Goal: Task Accomplishment & Management: Manage account settings

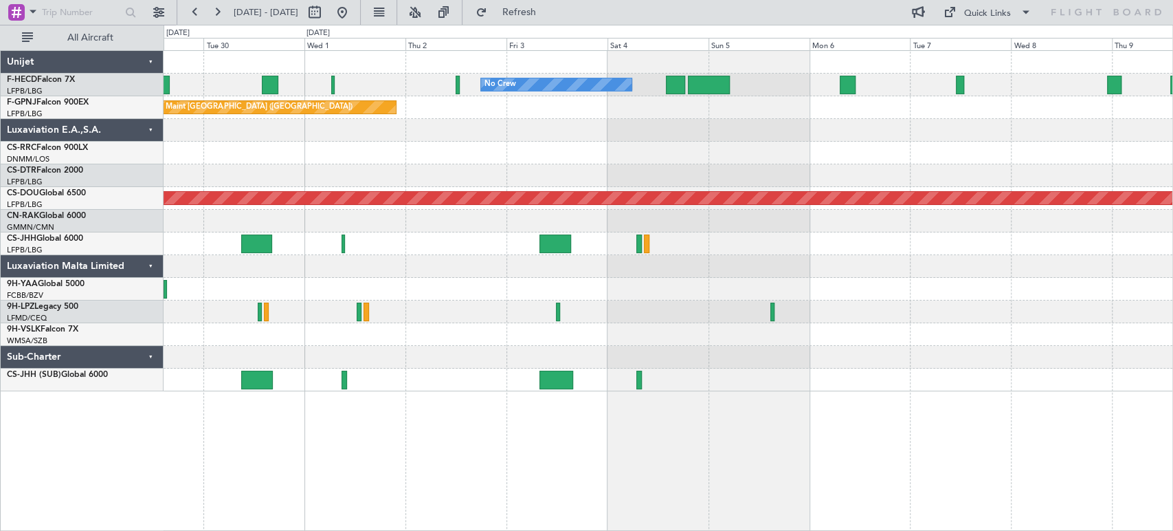
click at [267, 172] on div "Planned Maint Nice ([GEOGRAPHIC_DATA])" at bounding box center [668, 175] width 1009 height 23
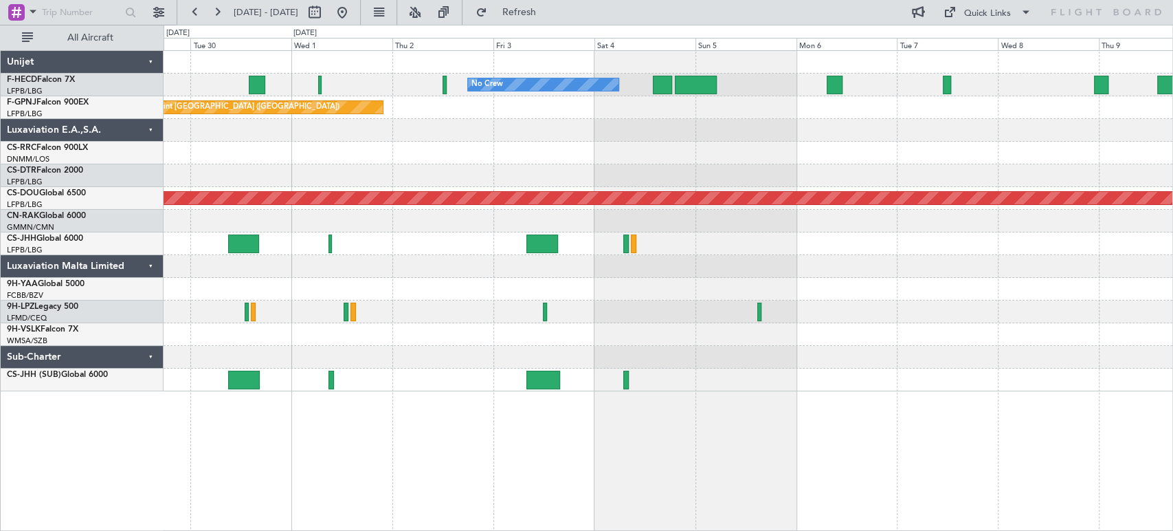
click at [253, 240] on div at bounding box center [244, 243] width 32 height 19
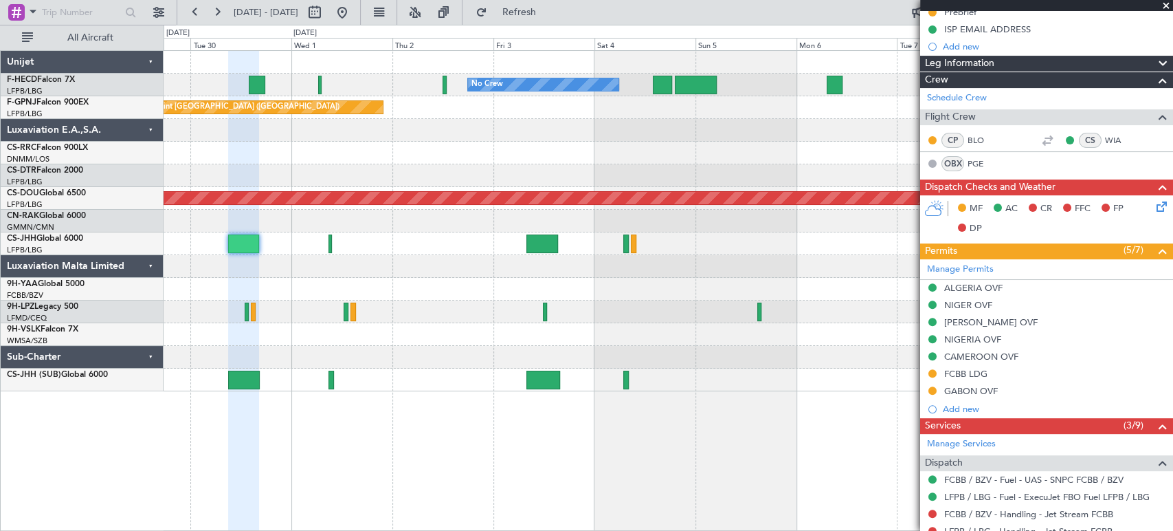
scroll to position [305, 0]
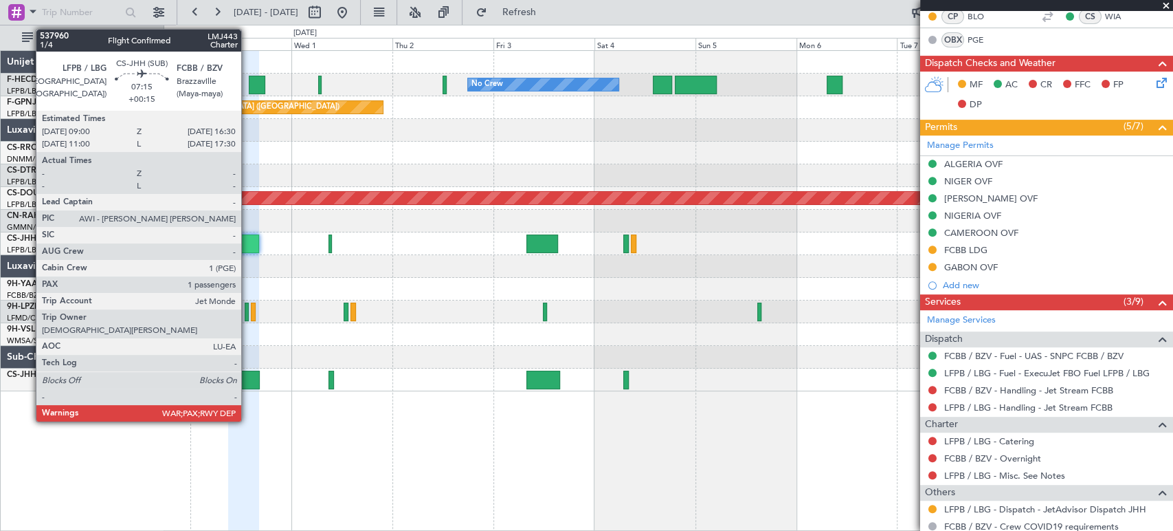
click at [247, 385] on div at bounding box center [244, 379] width 32 height 19
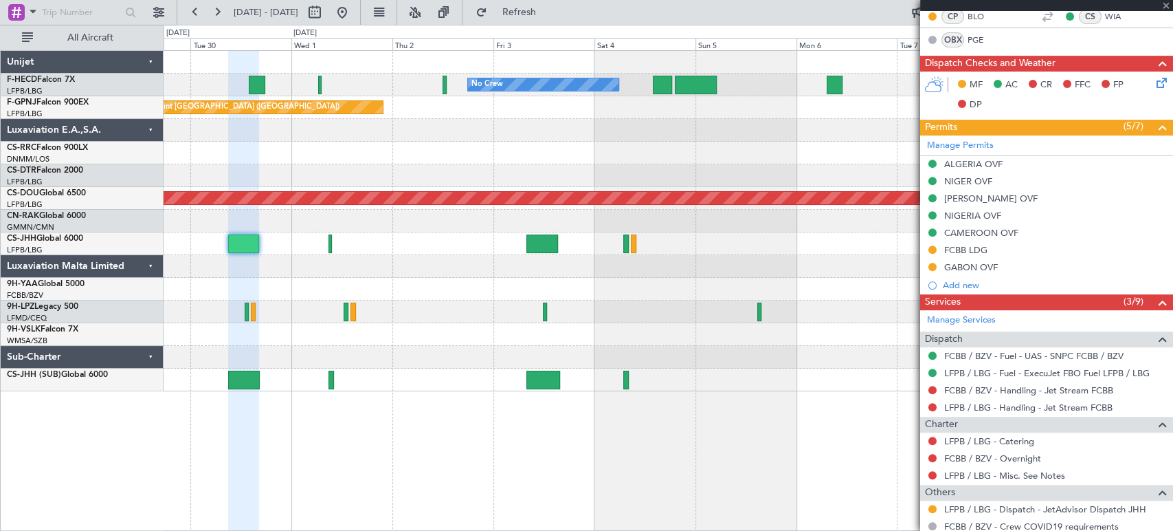
type input "+00:15"
type input "2"
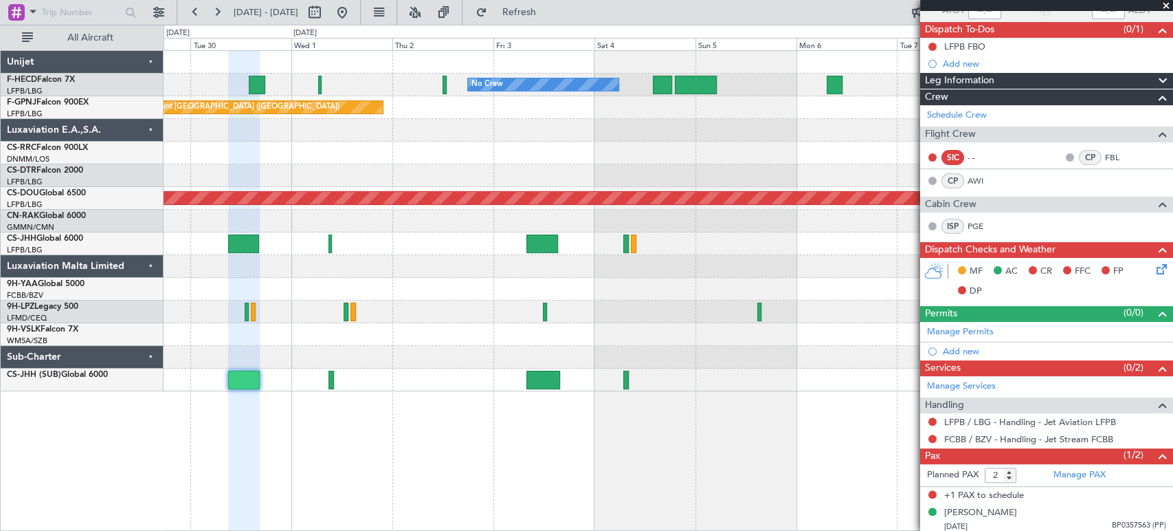
scroll to position [115, 0]
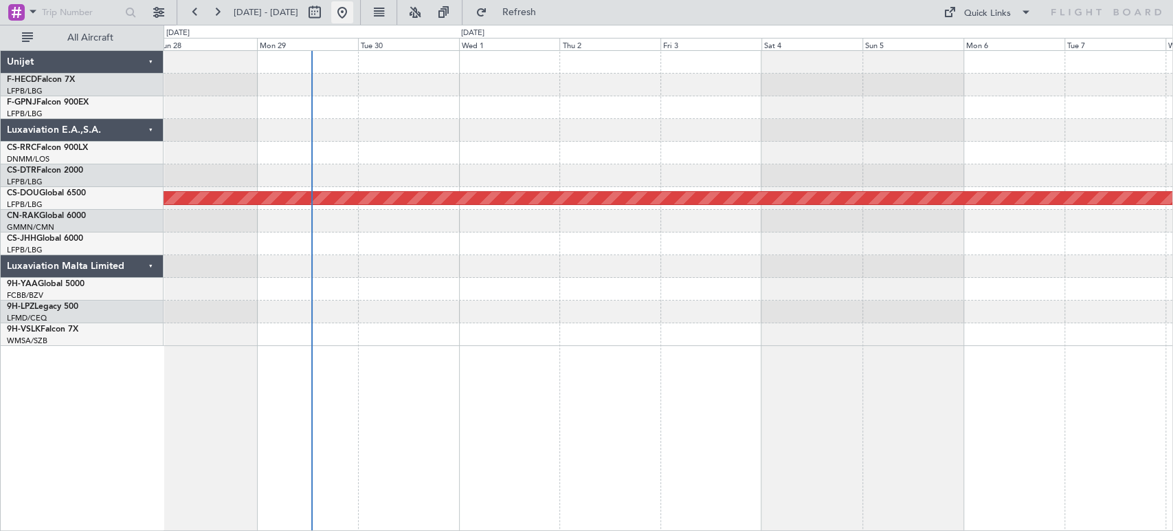
click at [353, 12] on button at bounding box center [342, 12] width 22 height 22
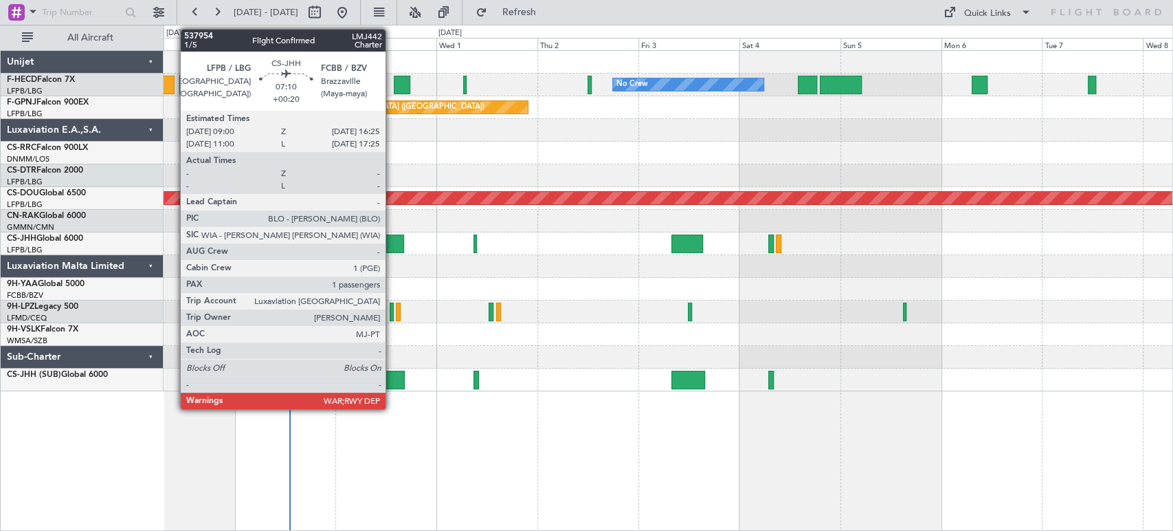
click at [392, 238] on div at bounding box center [389, 243] width 32 height 19
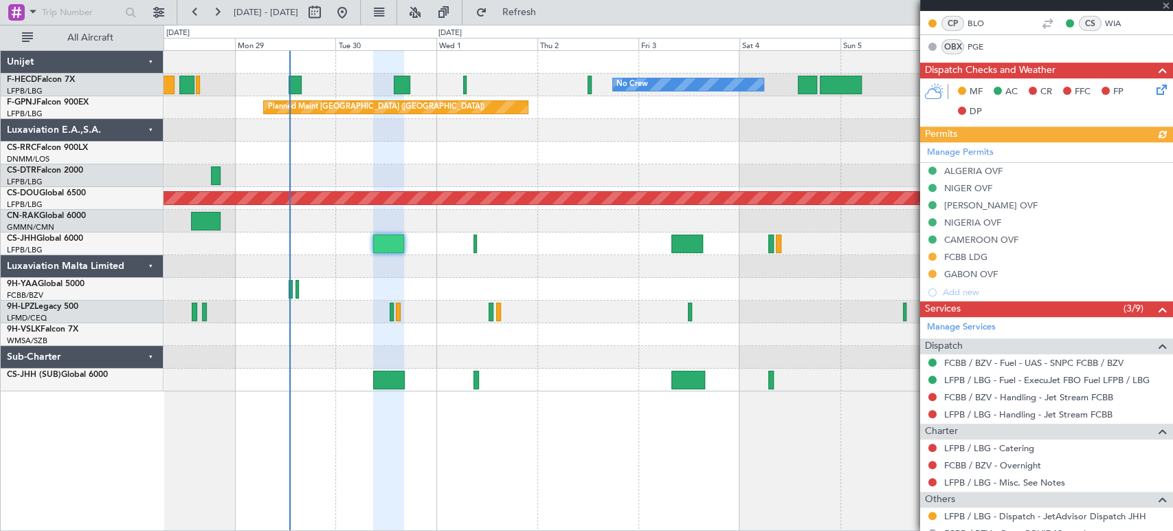
scroll to position [381, 0]
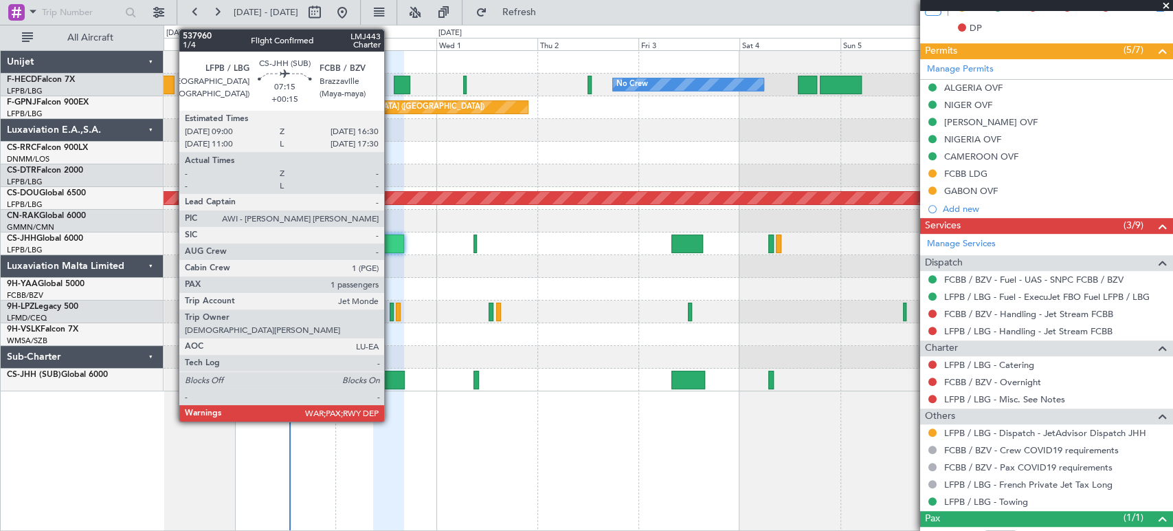
click at [390, 380] on div at bounding box center [389, 379] width 32 height 19
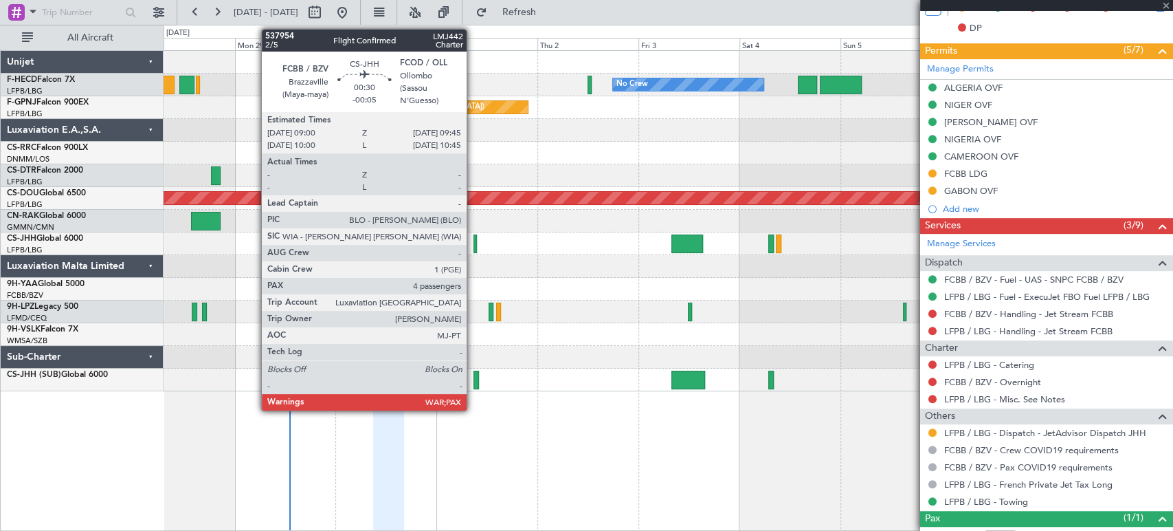
type input "+00:15"
type input "2"
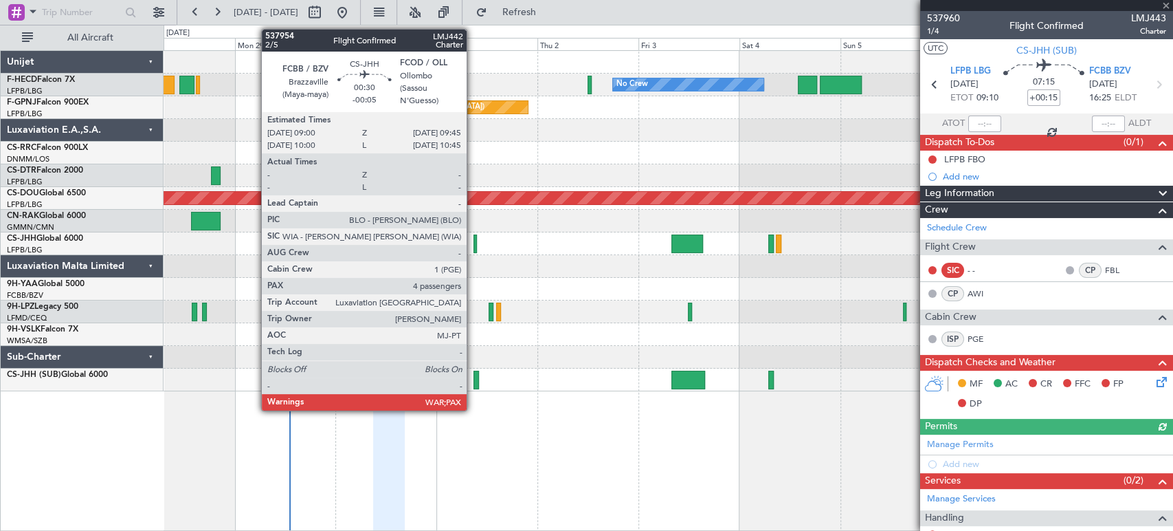
click at [474, 237] on div at bounding box center [475, 243] width 3 height 19
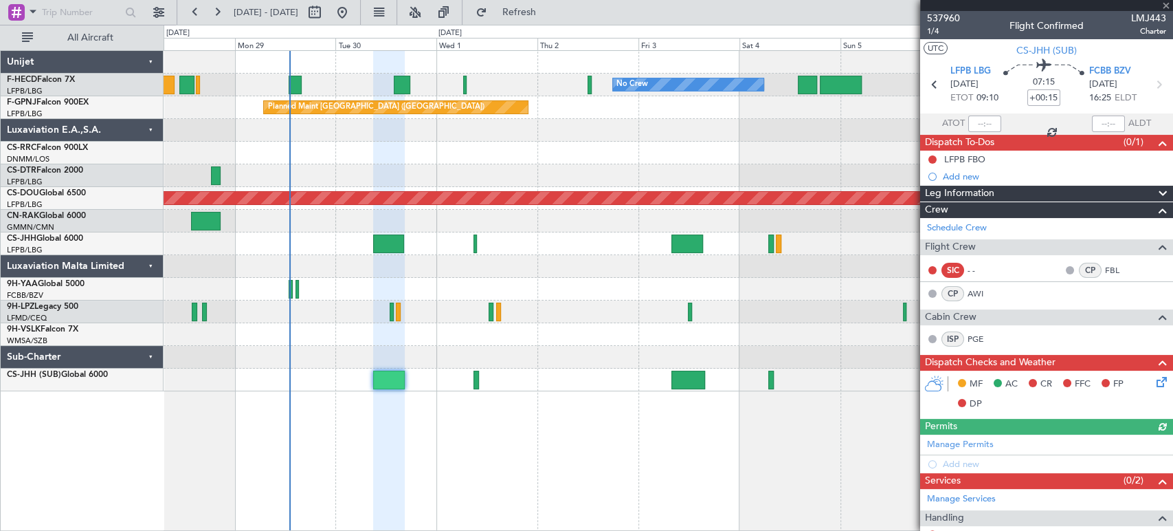
type input "-00:05"
type input "5"
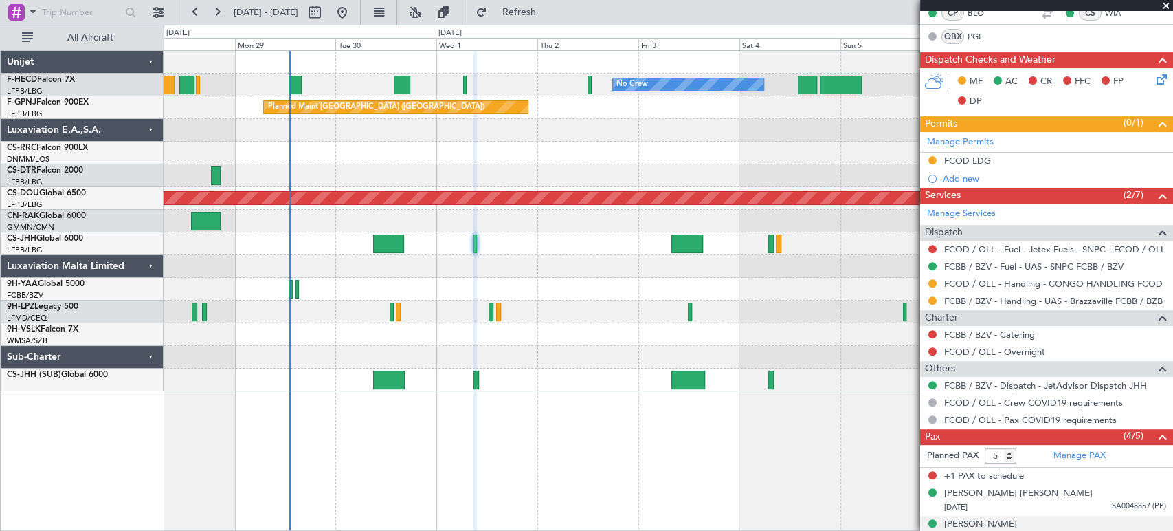
scroll to position [350, 0]
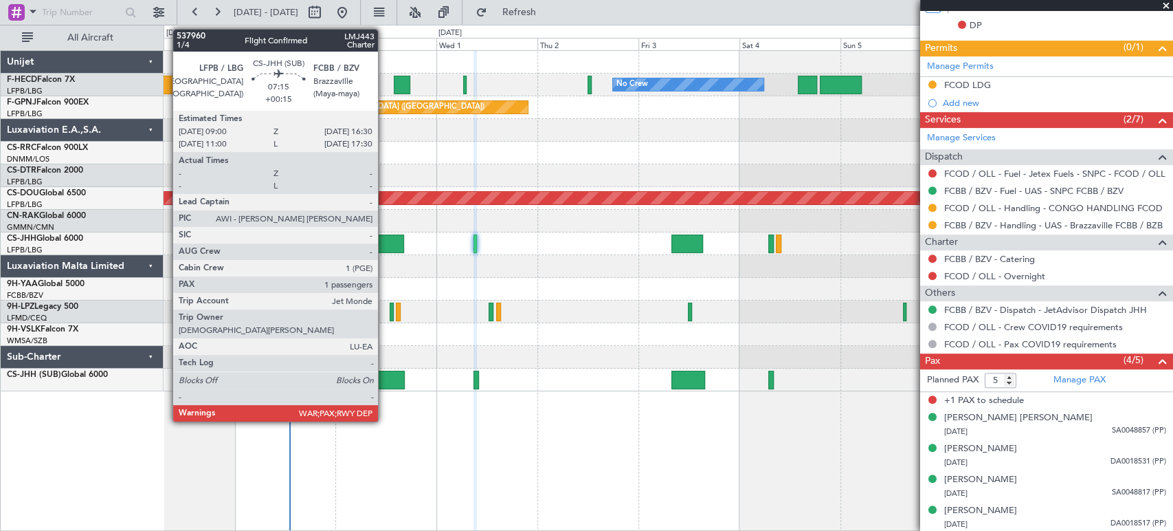
click at [384, 381] on div at bounding box center [389, 379] width 32 height 19
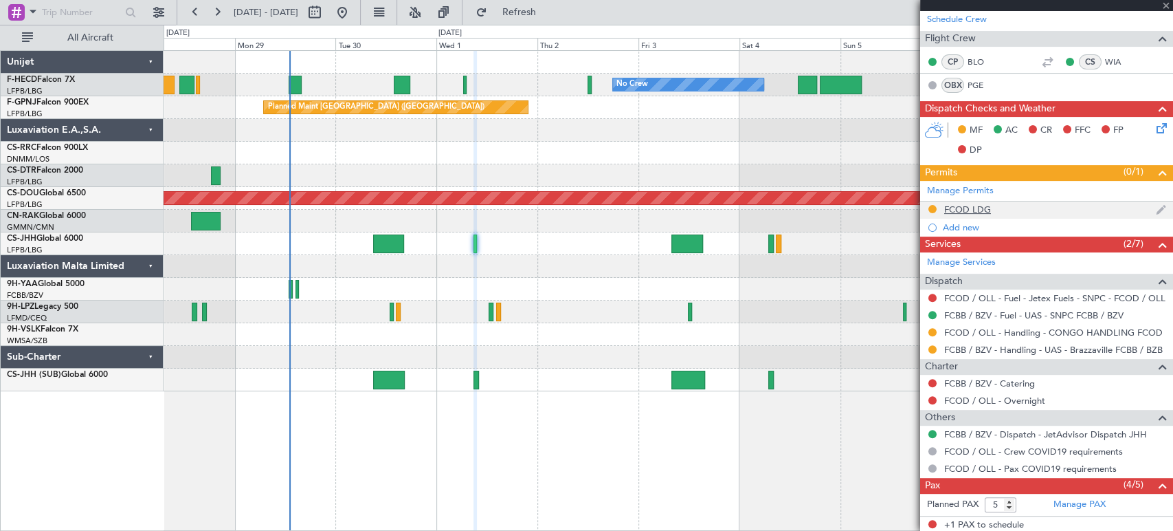
scroll to position [121, 0]
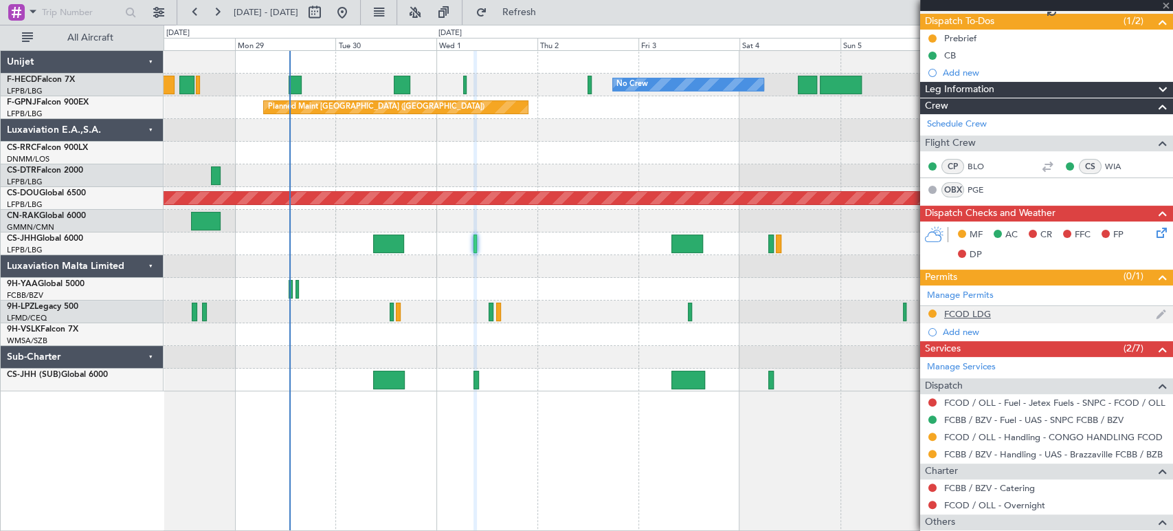
type input "+00:15"
type input "2"
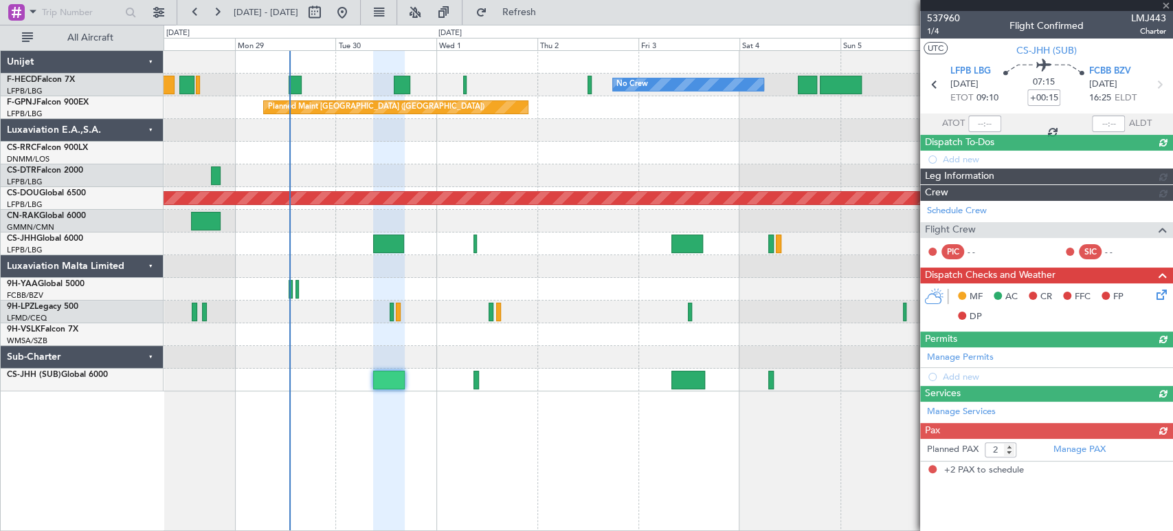
scroll to position [0, 0]
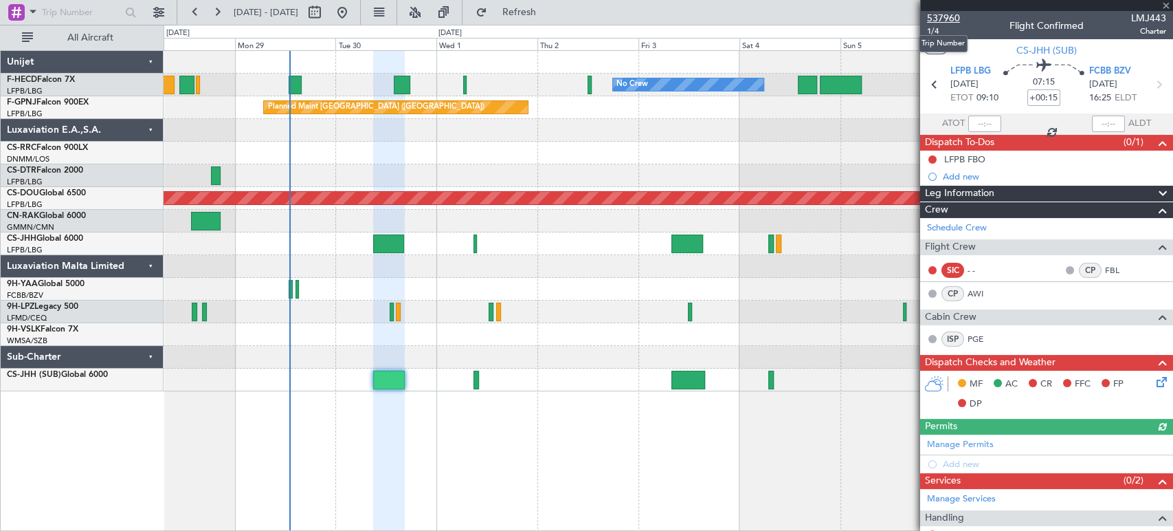
click at [946, 14] on span "537960" at bounding box center [943, 18] width 33 height 14
click at [548, 11] on span "Refresh" at bounding box center [519, 13] width 58 height 10
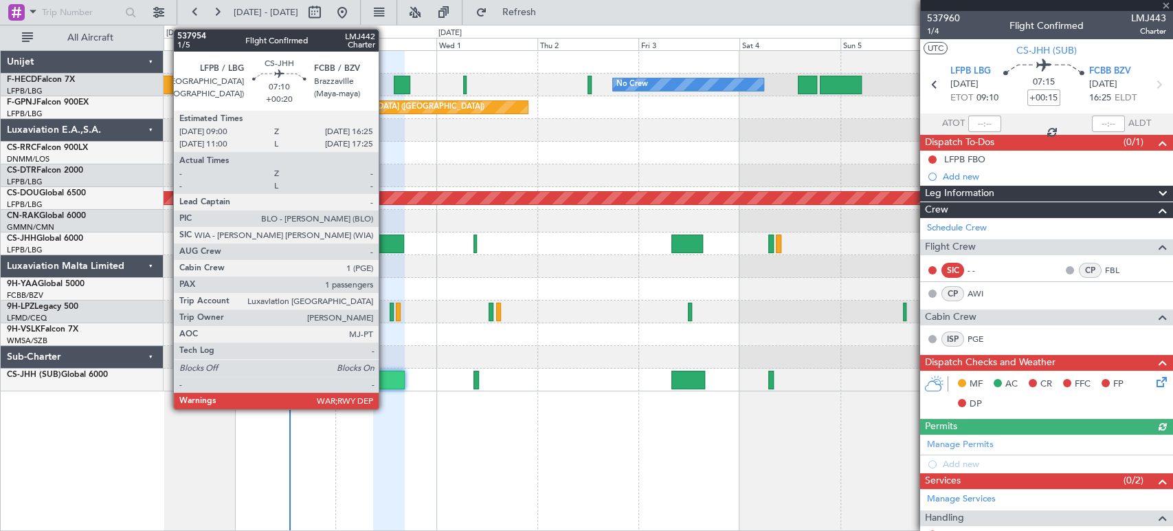
click at [385, 239] on div at bounding box center [389, 243] width 32 height 19
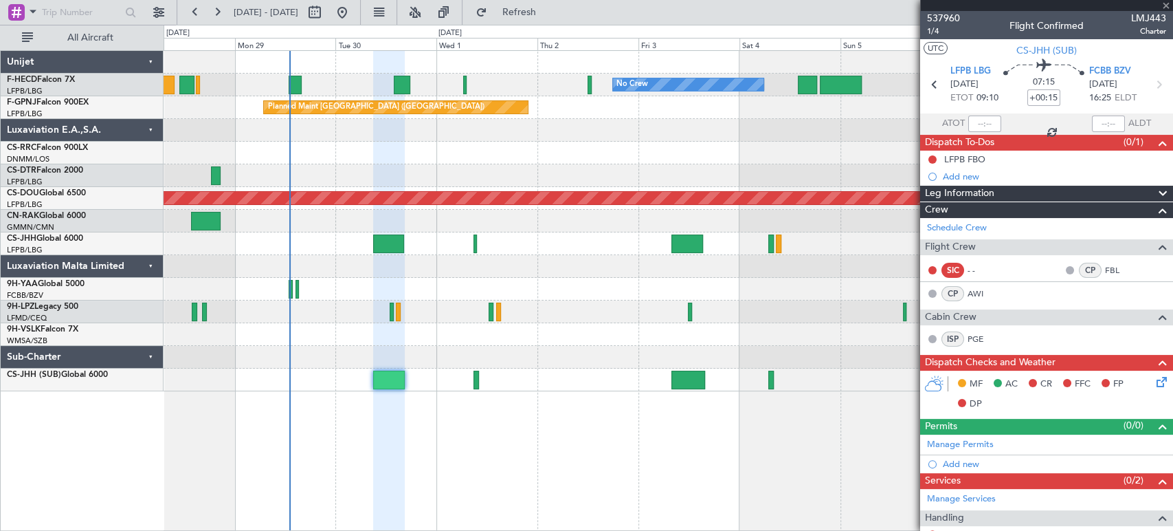
type input "+00:20"
type input "1"
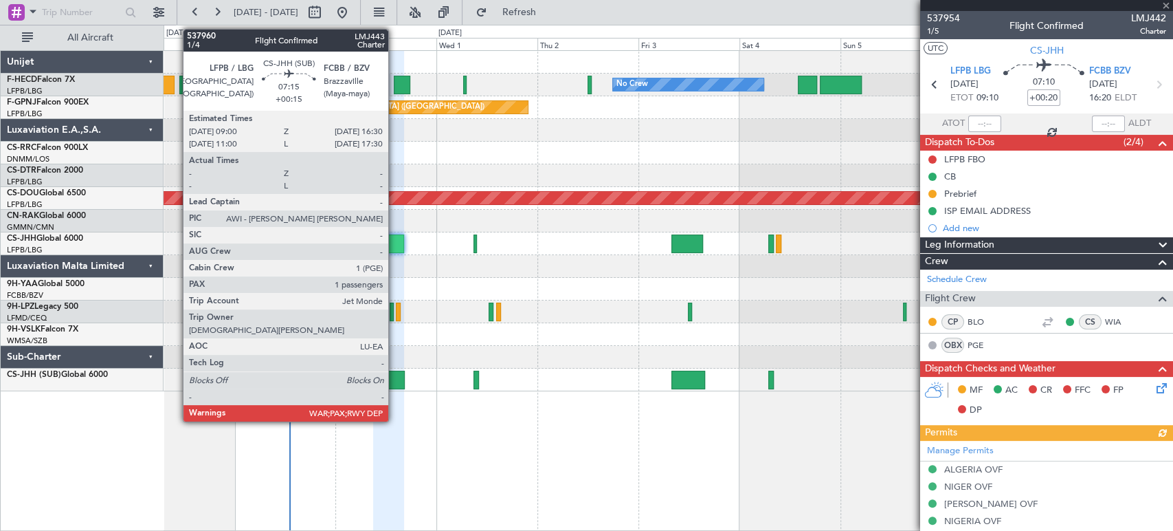
click at [395, 372] on div at bounding box center [389, 379] width 32 height 19
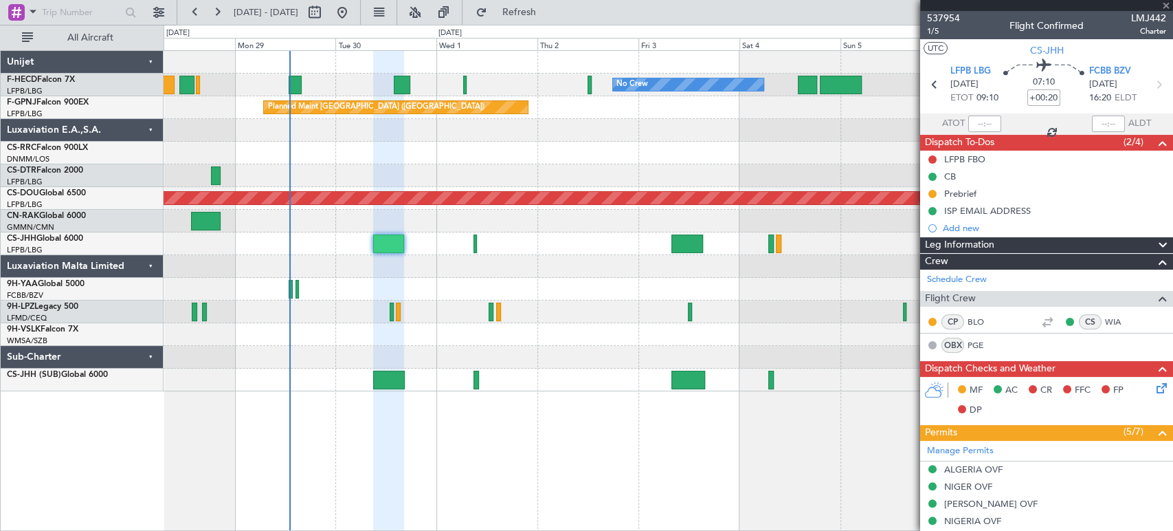
type input "+00:15"
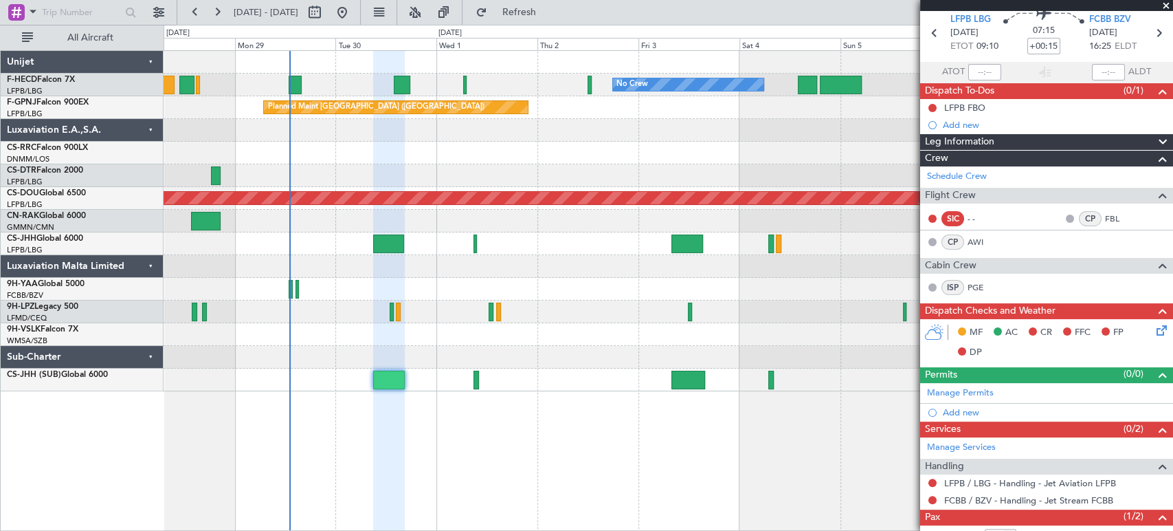
scroll to position [76, 0]
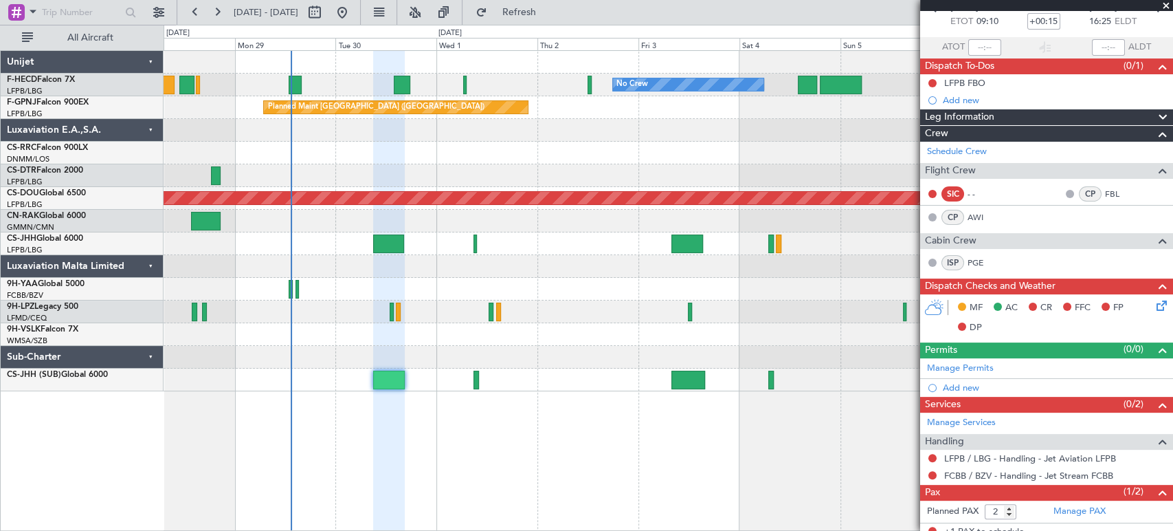
click at [318, 121] on div at bounding box center [668, 130] width 1009 height 23
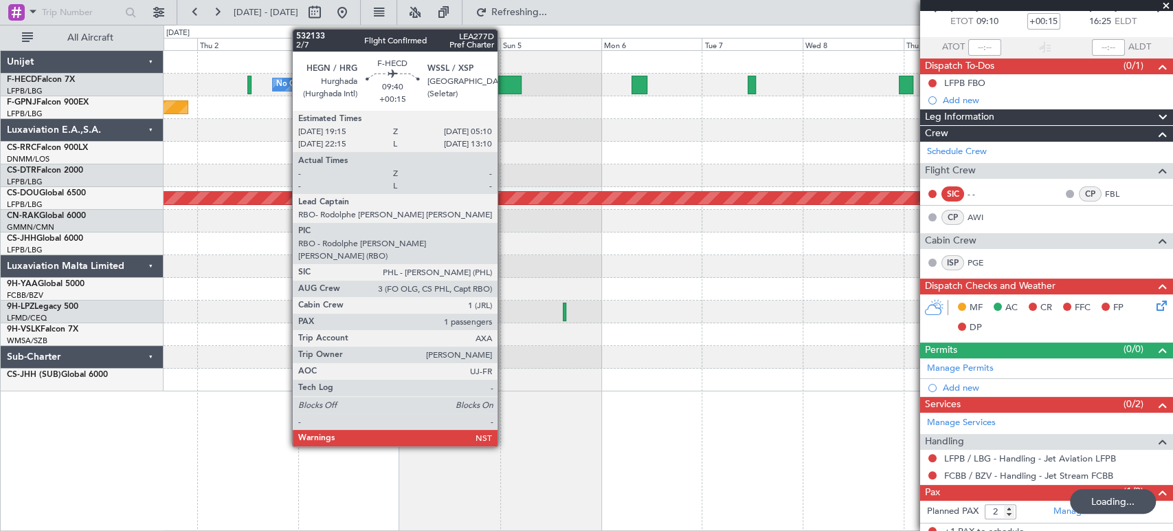
click at [505, 78] on div at bounding box center [501, 85] width 42 height 19
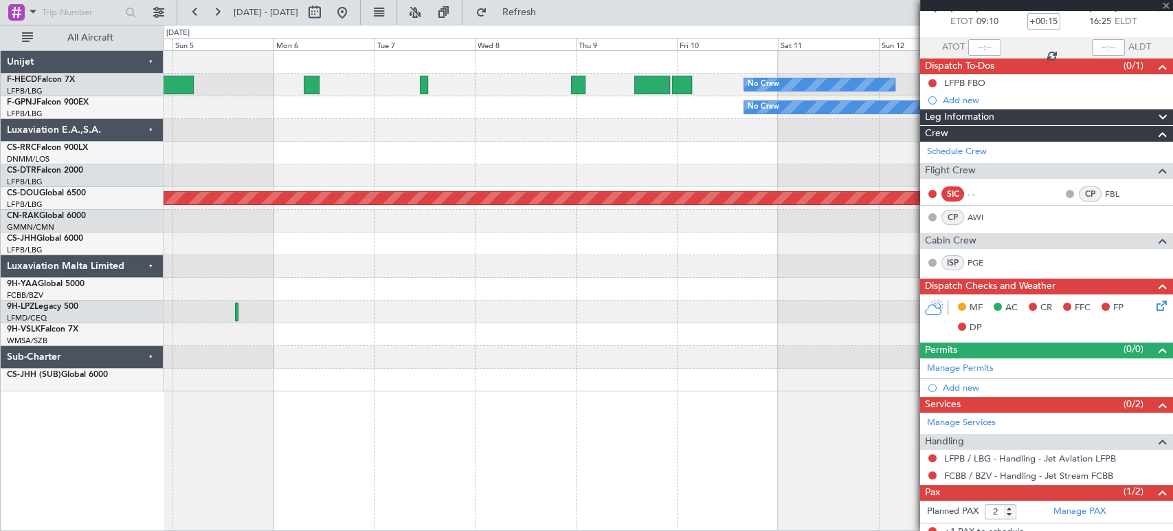
type input "1"
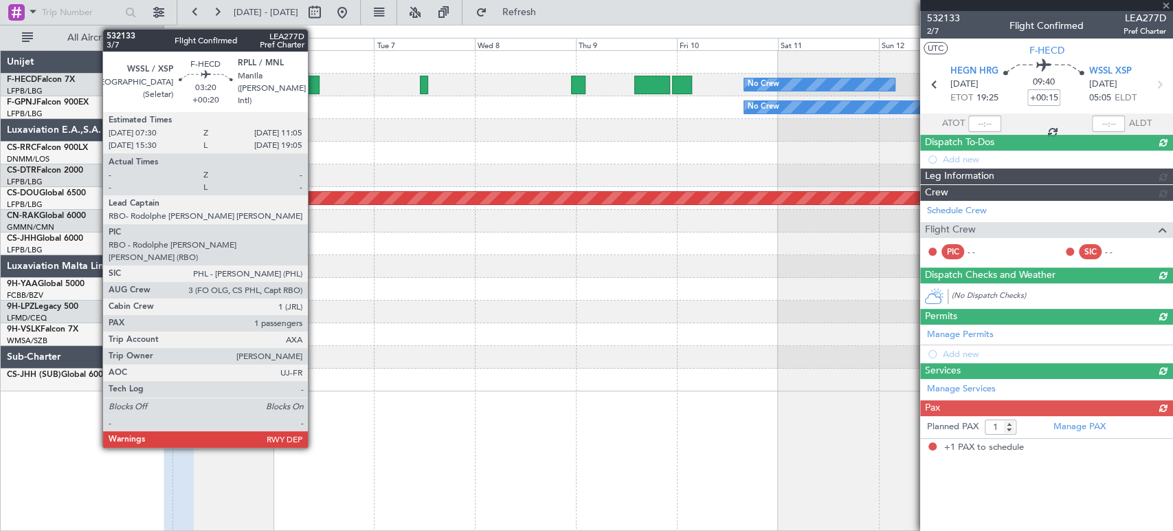
scroll to position [0, 0]
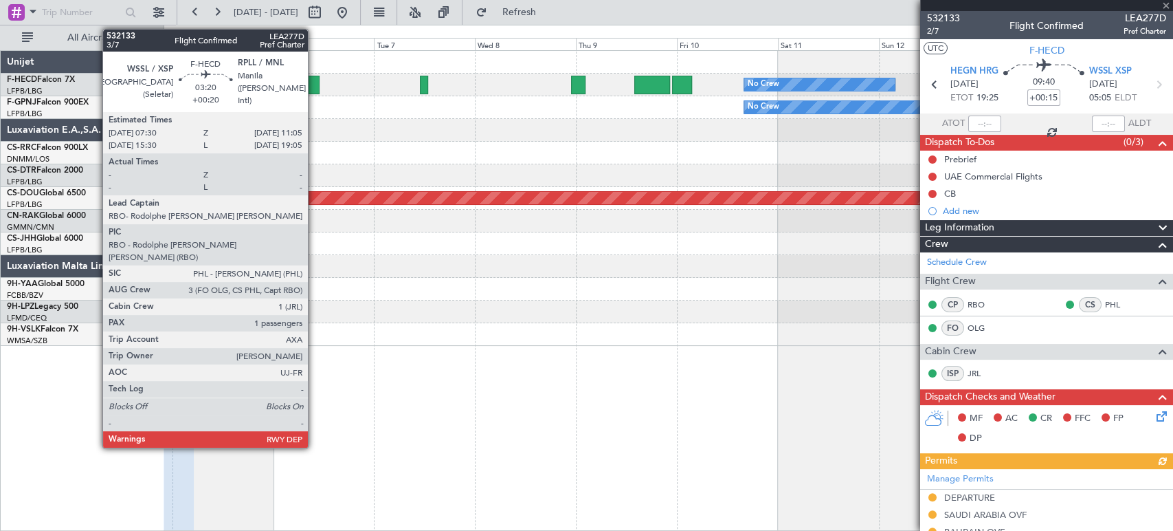
click at [314, 80] on div at bounding box center [311, 85] width 15 height 19
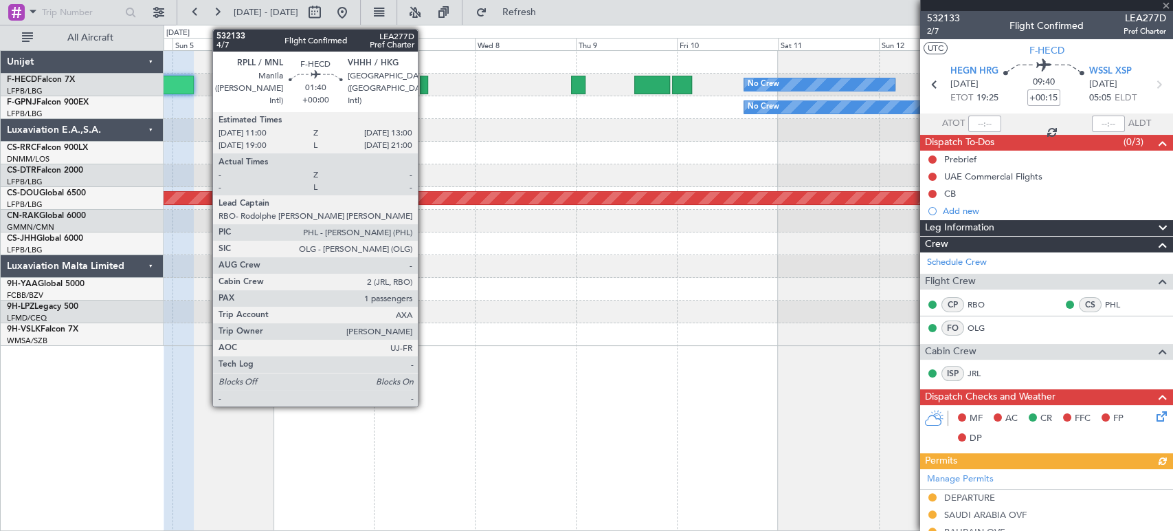
type input "+00:20"
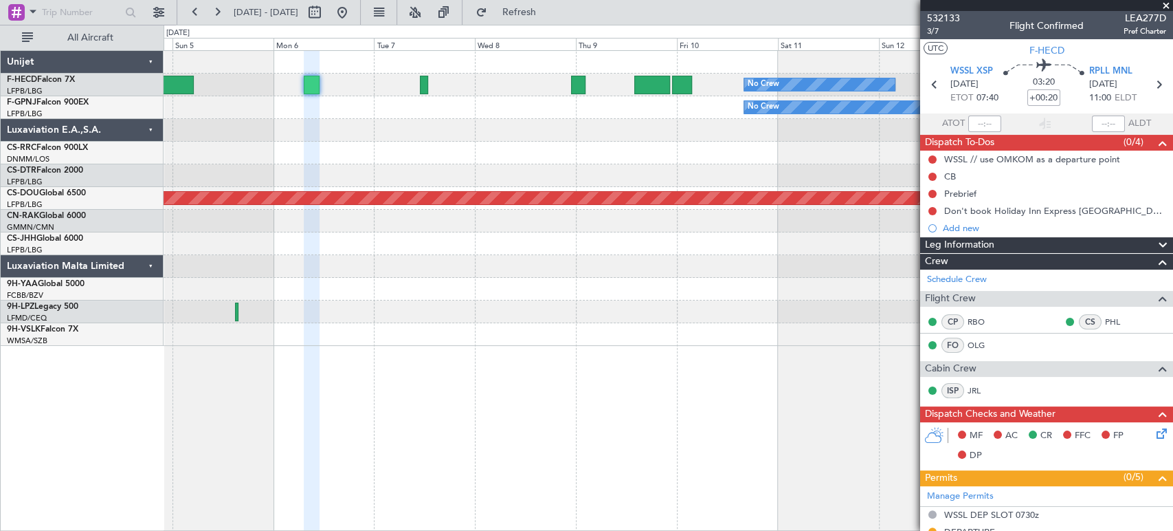
click at [418, 94] on div "No Crew Planned Maint [GEOGRAPHIC_DATA] ([GEOGRAPHIC_DATA]) No Crew" at bounding box center [668, 85] width 1009 height 23
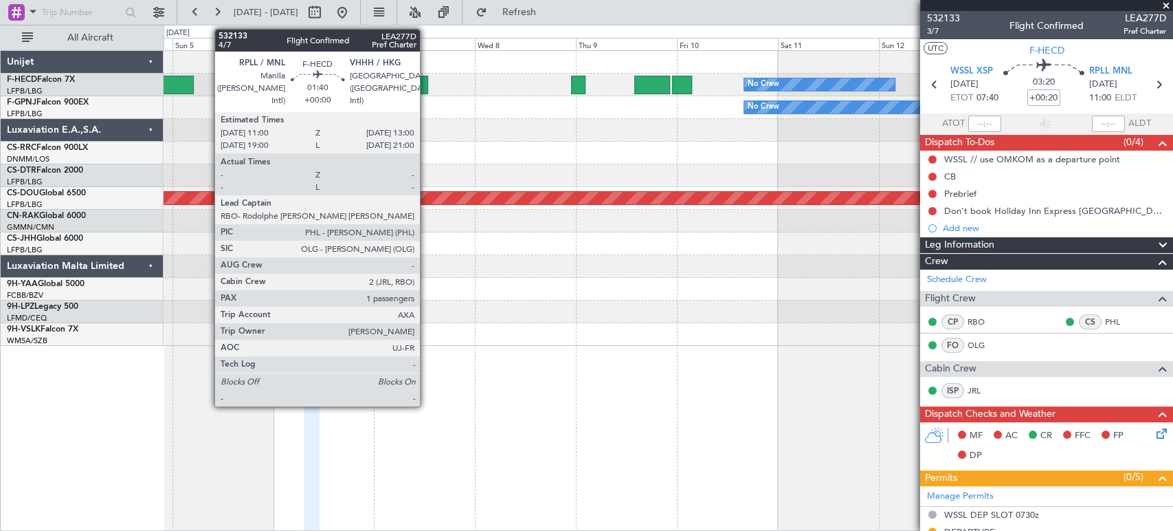
click at [428, 87] on div at bounding box center [424, 85] width 9 height 19
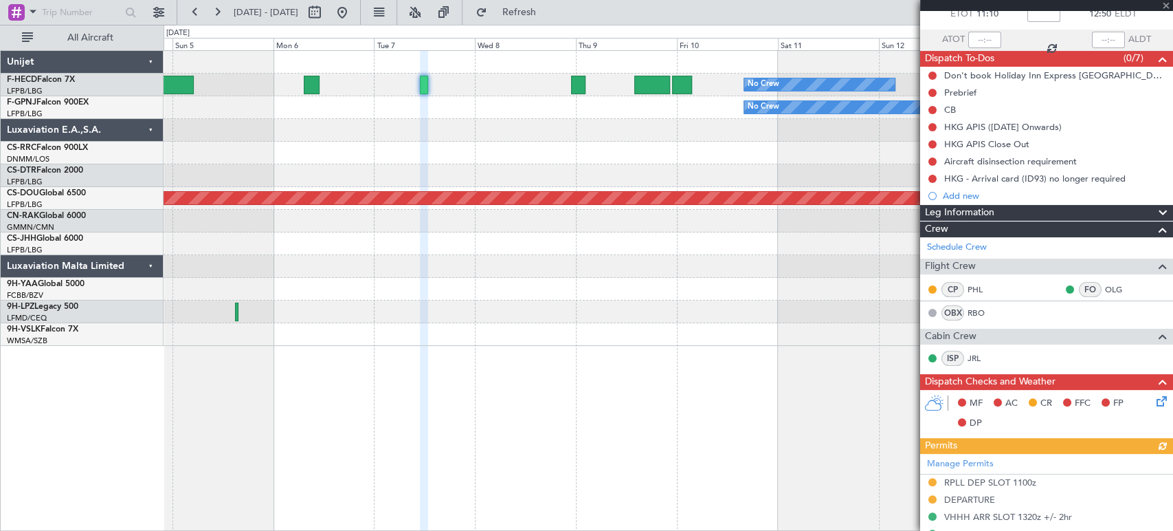
scroll to position [66, 0]
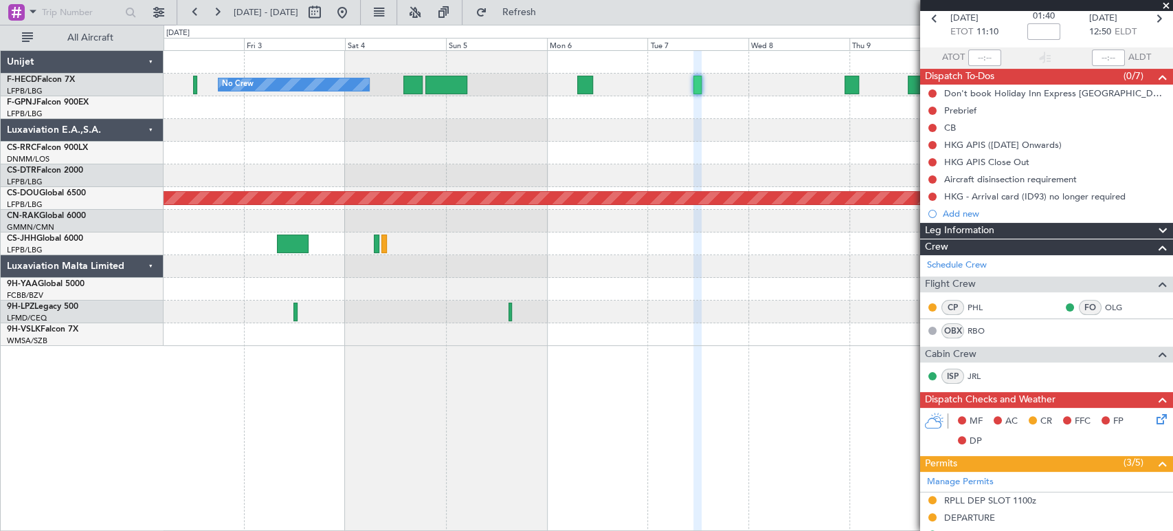
click at [843, 183] on div "No Crew No Crew Planned Maint [GEOGRAPHIC_DATA] ([GEOGRAPHIC_DATA]) No Crew No …" at bounding box center [668, 198] width 1009 height 295
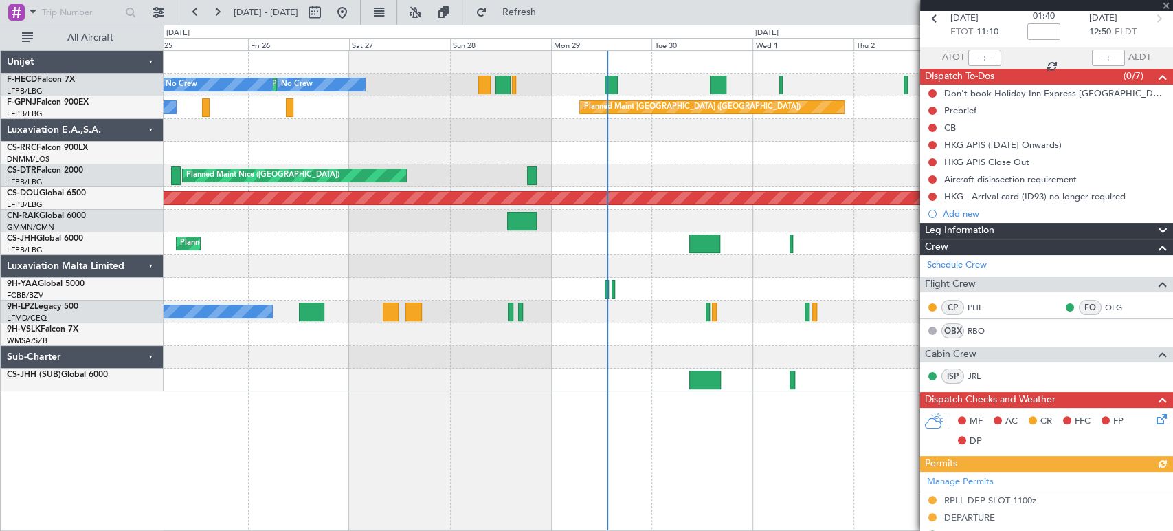
click at [946, 312] on fb-app "[DATE] - [DATE] Refresh Quick Links All Aircraft No Crew No Crew Planned Maint …" at bounding box center [586, 270] width 1173 height 520
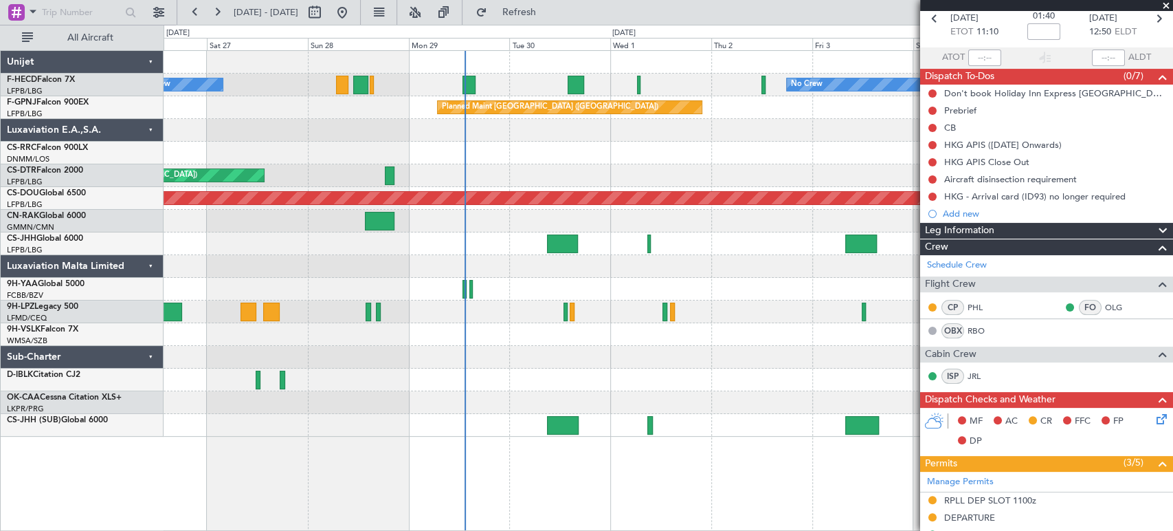
click at [636, 299] on div "No Crew No Crew Planned Maint [GEOGRAPHIC_DATA] ([GEOGRAPHIC_DATA]) No Crew Pla…" at bounding box center [668, 244] width 1009 height 386
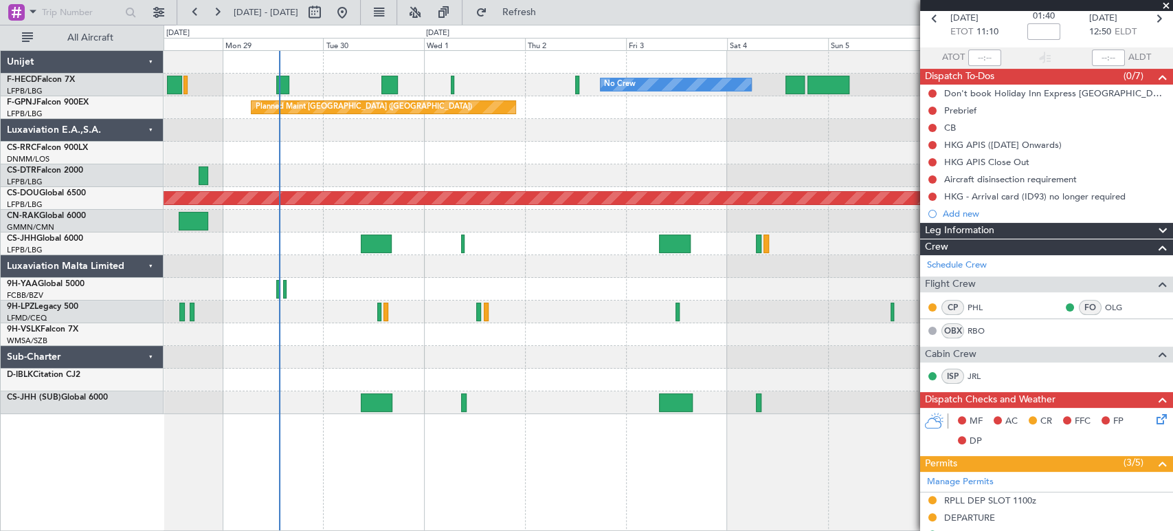
click at [542, 214] on div "No Crew No Crew No Crew Planned Maint [GEOGRAPHIC_DATA] ([GEOGRAPHIC_DATA]) No …" at bounding box center [668, 232] width 1009 height 363
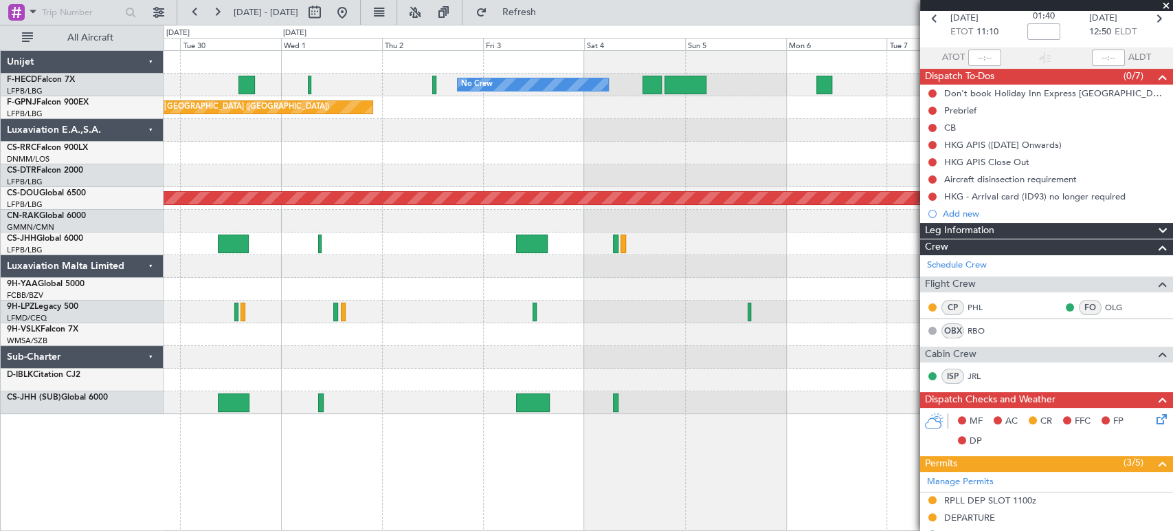
click at [328, 77] on div "No Crew No Crew Planned Maint [GEOGRAPHIC_DATA] ([GEOGRAPHIC_DATA]) No Crew [GE…" at bounding box center [668, 232] width 1009 height 363
click at [548, 15] on span "Refresh" at bounding box center [519, 13] width 58 height 10
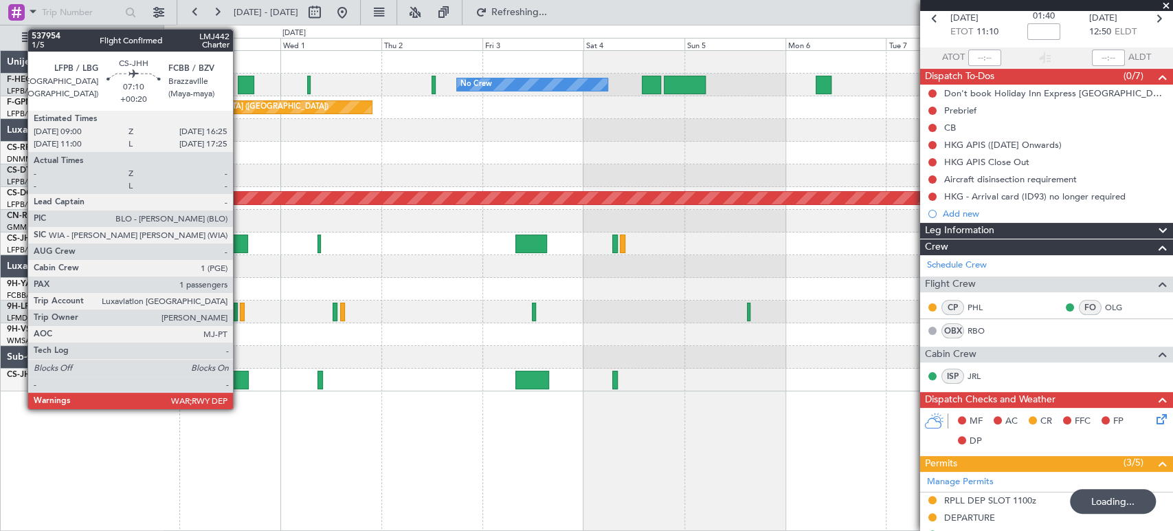
click at [239, 241] on div at bounding box center [233, 243] width 32 height 19
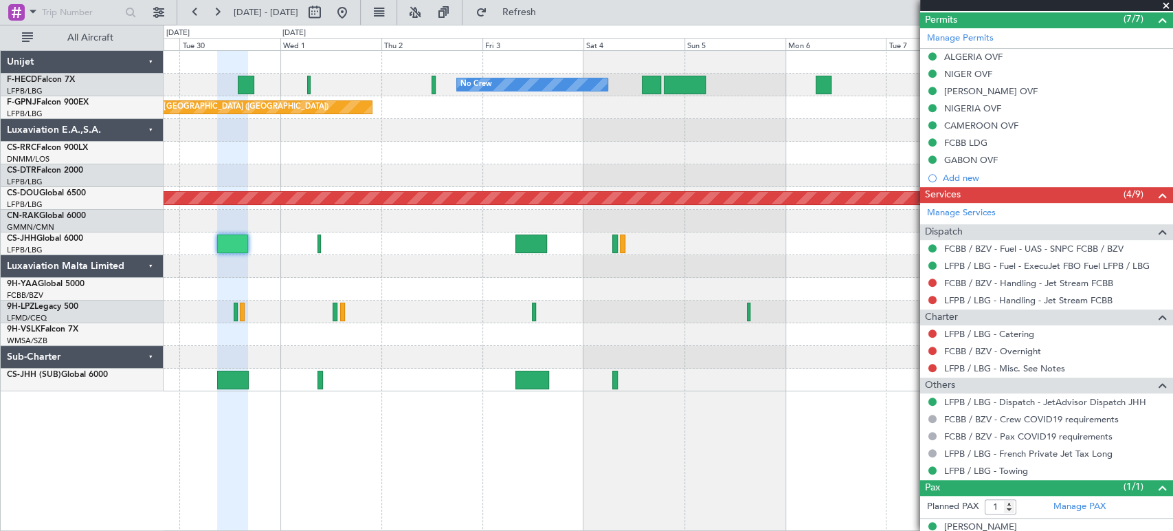
scroll to position [429, 0]
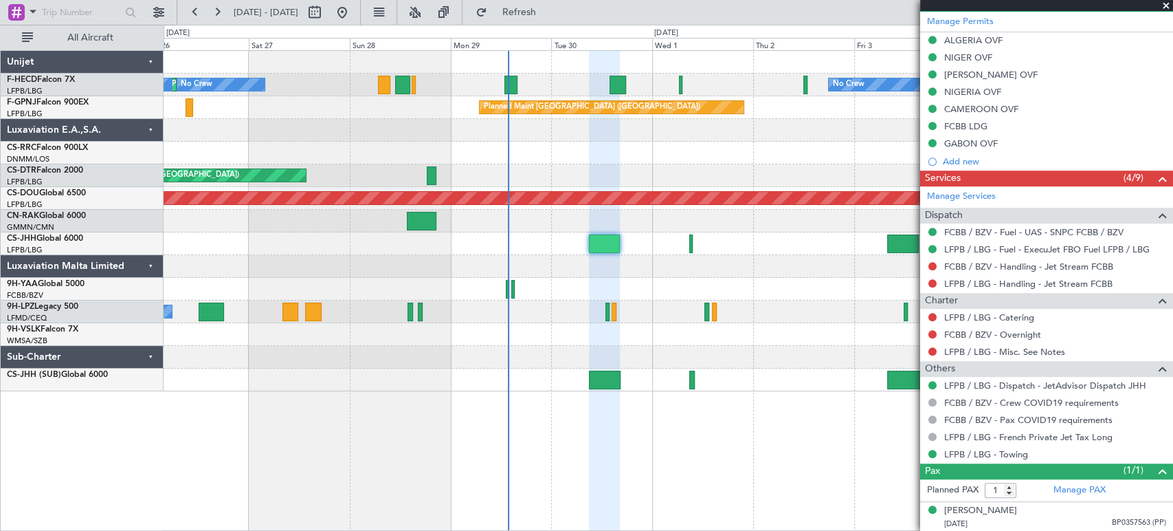
click at [733, 241] on div "Planned Maint [GEOGRAPHIC_DATA] ([GEOGRAPHIC_DATA])" at bounding box center [668, 243] width 1009 height 23
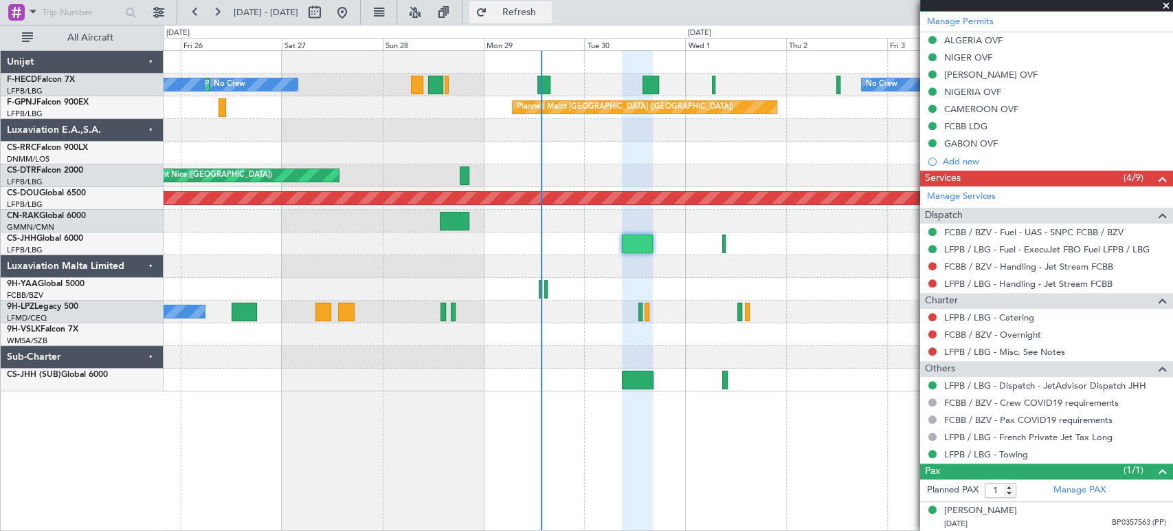
click at [548, 8] on span "Refresh" at bounding box center [519, 13] width 58 height 10
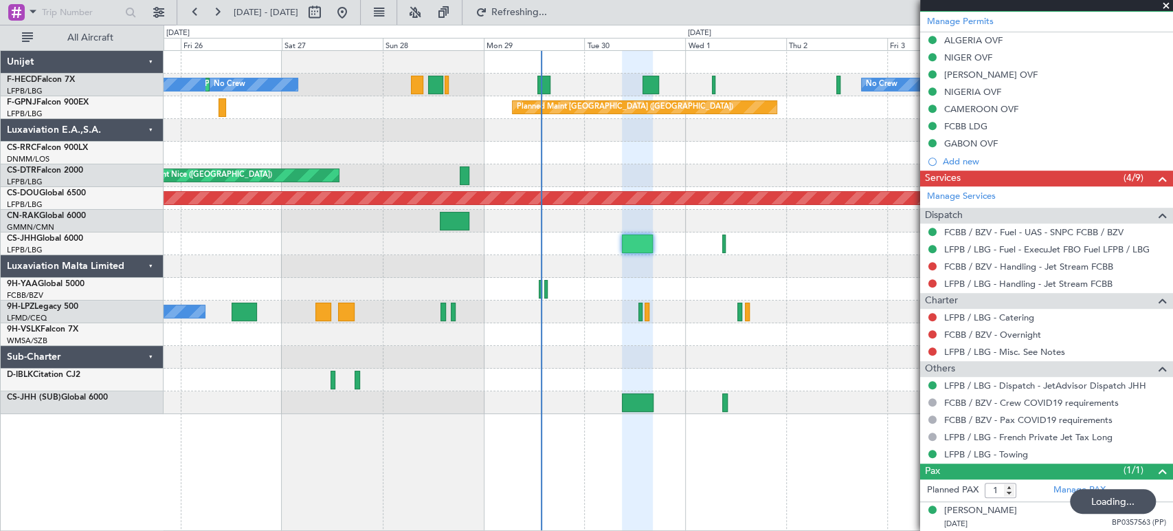
click at [462, 371] on div "Planned Maint [GEOGRAPHIC_DATA] ([GEOGRAPHIC_DATA]) No Crew No Crew No Crew Pla…" at bounding box center [668, 232] width 1009 height 363
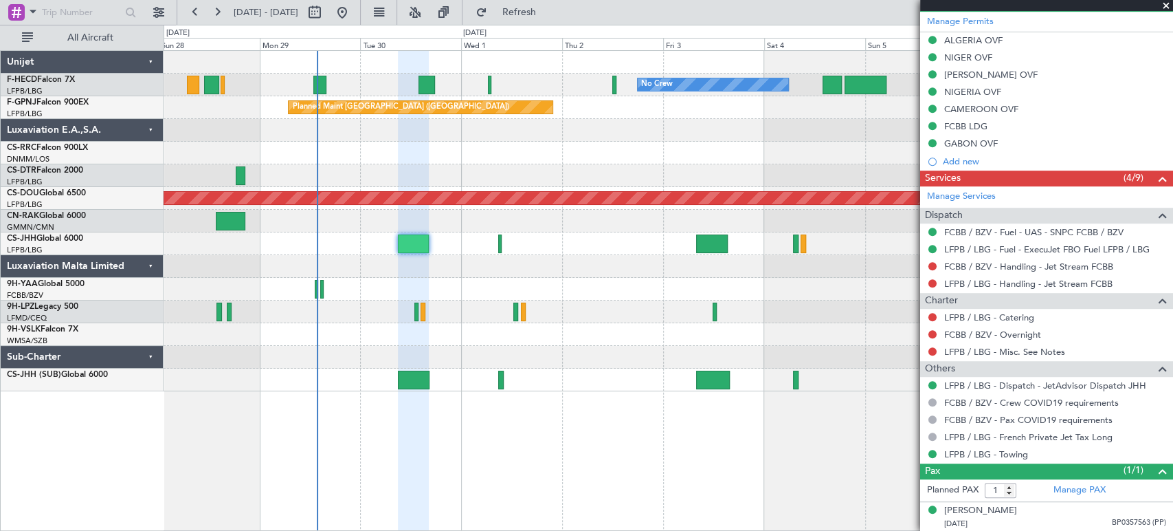
click at [367, 71] on div at bounding box center [668, 62] width 1009 height 23
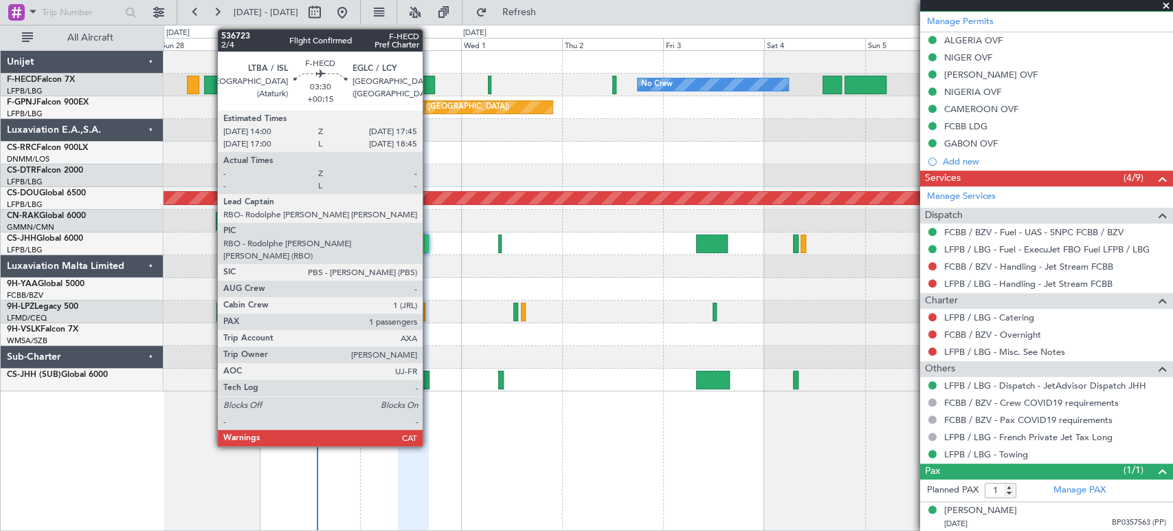
click at [429, 85] on div at bounding box center [427, 85] width 16 height 19
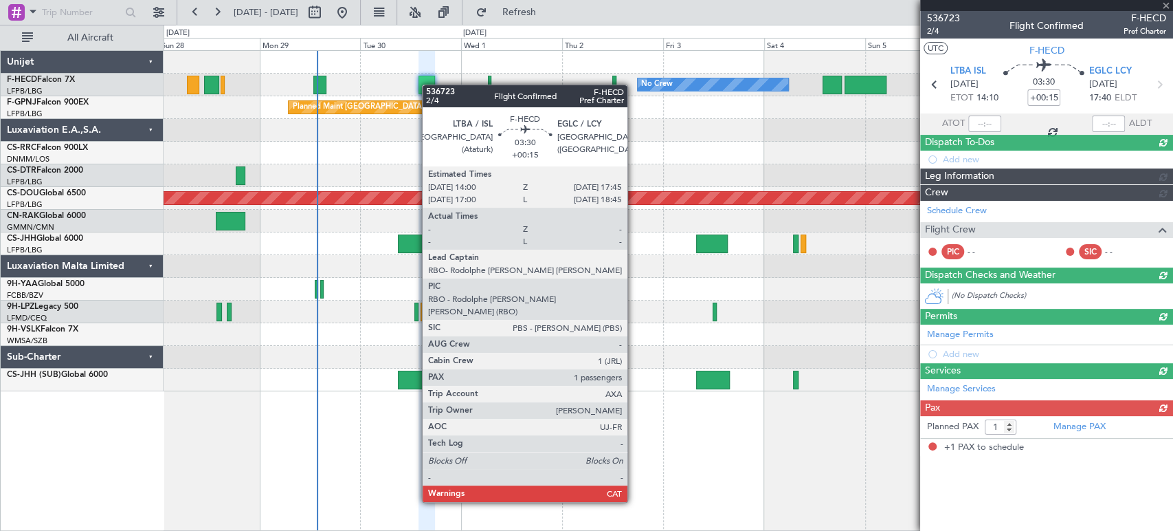
scroll to position [0, 0]
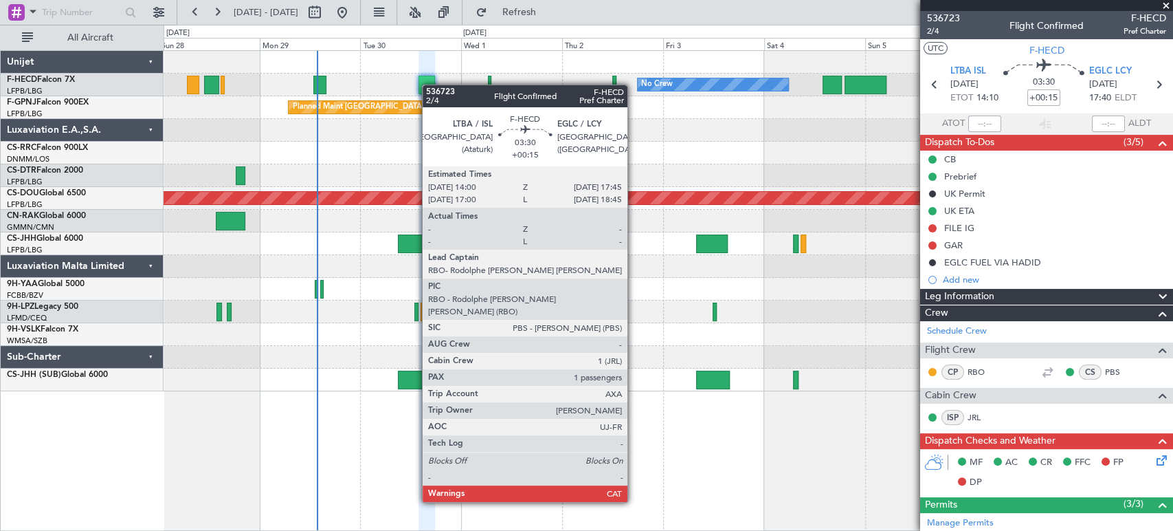
click at [429, 85] on div at bounding box center [427, 85] width 16 height 19
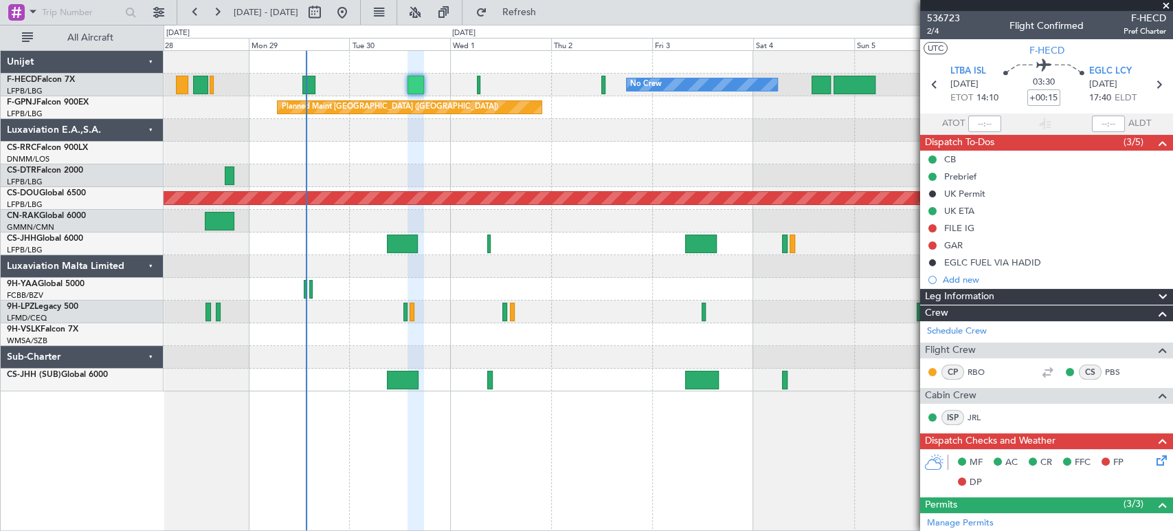
click at [322, 322] on div "No Crew No Crew Planned Maint [GEOGRAPHIC_DATA] ([GEOGRAPHIC_DATA]) No Crew Pla…" at bounding box center [668, 221] width 1009 height 340
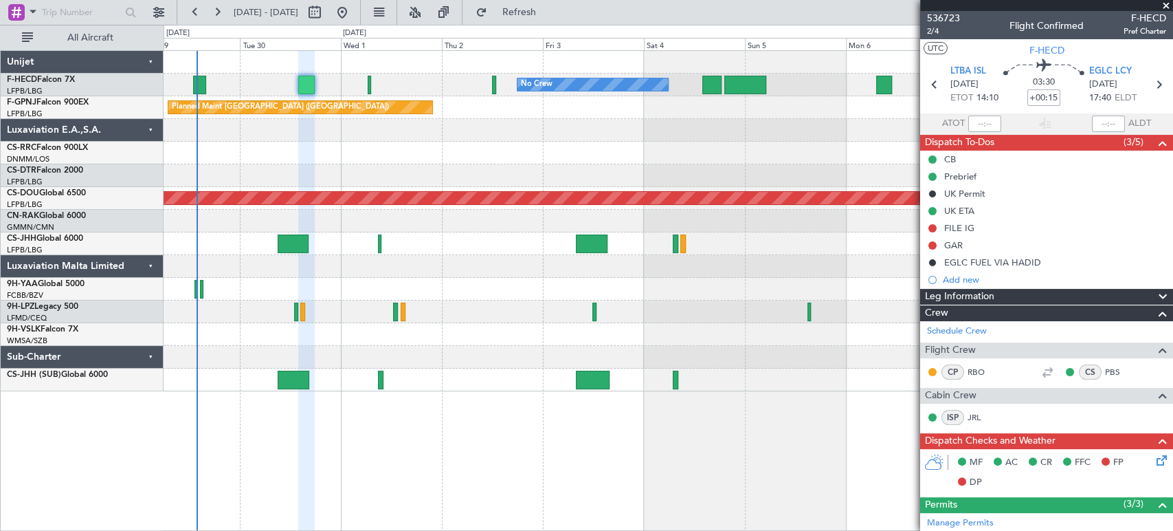
click at [656, 296] on div "No Crew No Crew No Crew Planned Maint [GEOGRAPHIC_DATA] ([GEOGRAPHIC_DATA]) No …" at bounding box center [668, 221] width 1009 height 340
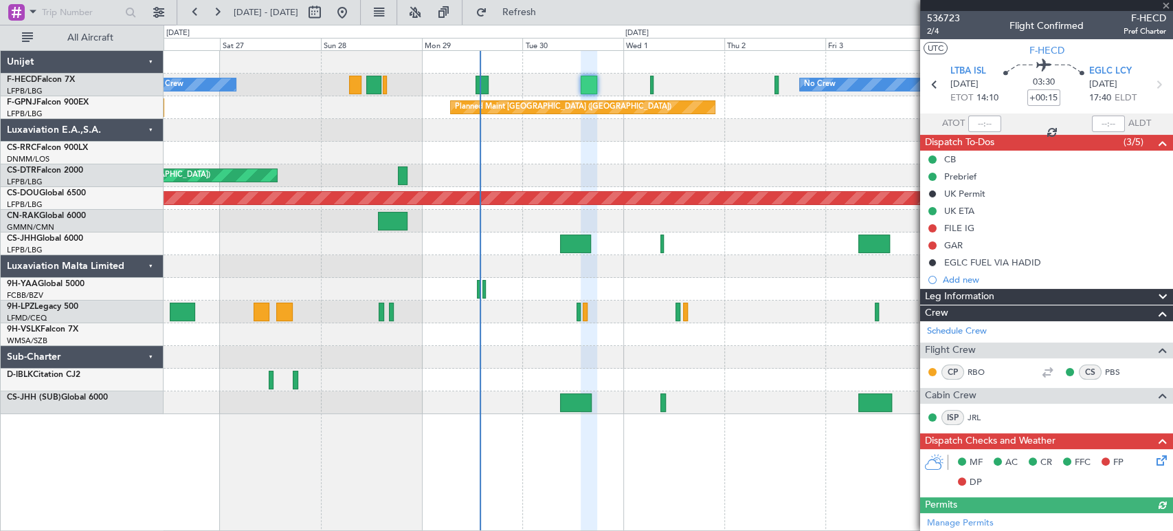
click at [236, 92] on div "No Crew No Crew Planned Maint [GEOGRAPHIC_DATA] ([GEOGRAPHIC_DATA]) No Crew Pla…" at bounding box center [668, 232] width 1009 height 363
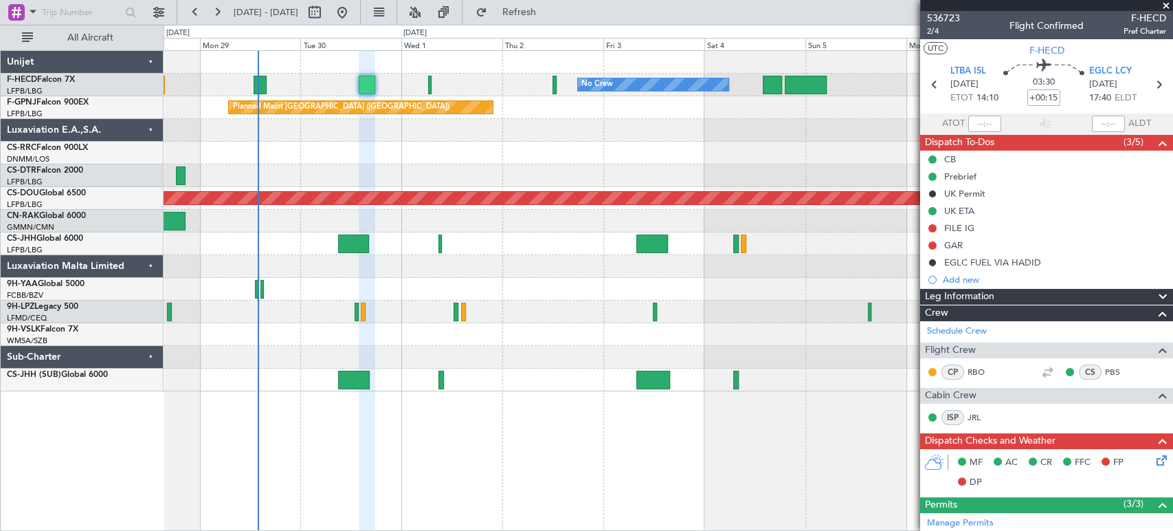
click at [531, 177] on div "No Crew No Crew No Crew Planned Maint [GEOGRAPHIC_DATA] ([GEOGRAPHIC_DATA]) No …" at bounding box center [668, 221] width 1009 height 340
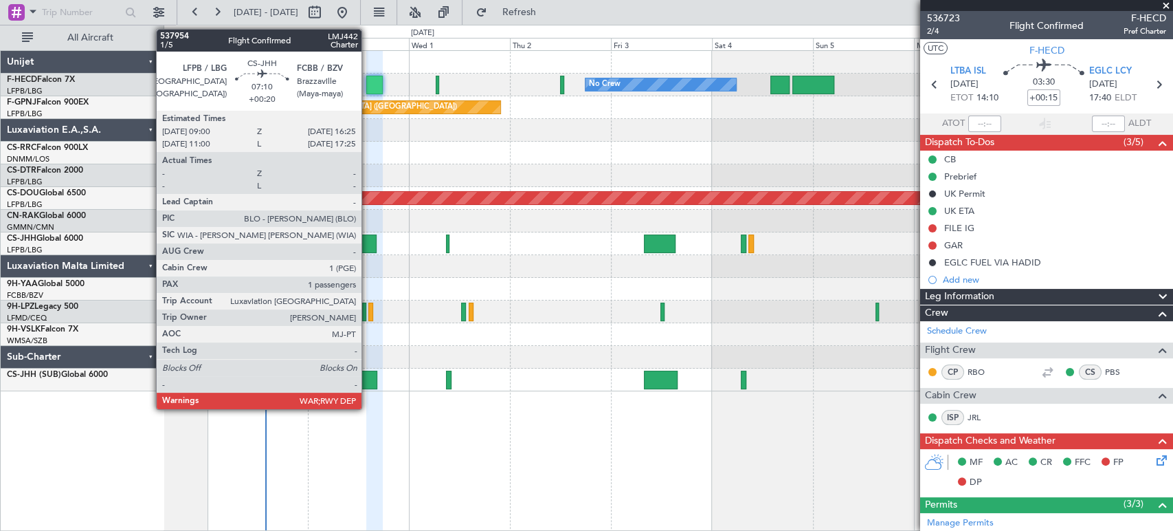
click at [366, 237] on div at bounding box center [362, 243] width 32 height 19
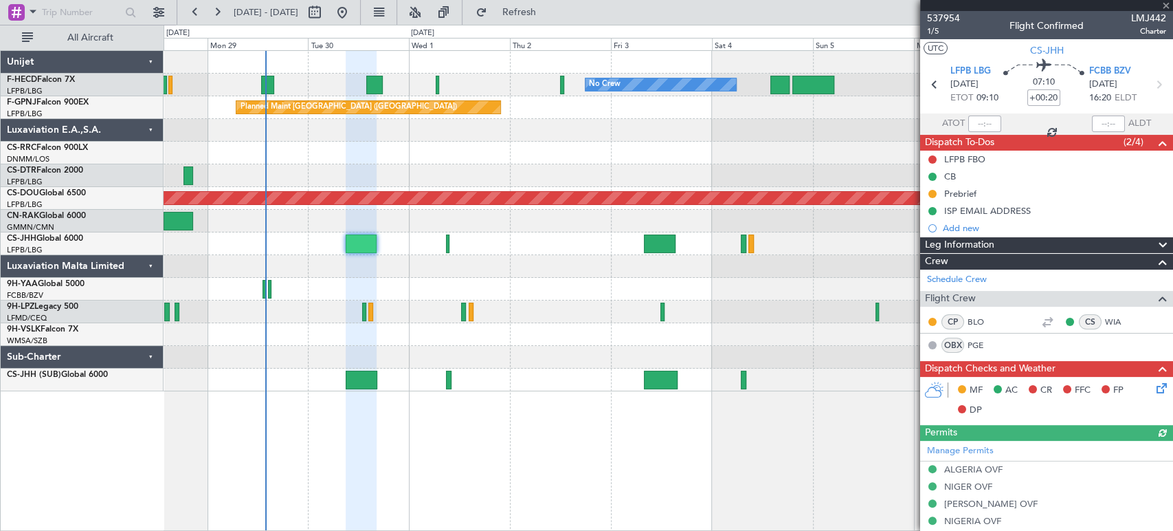
scroll to position [381, 0]
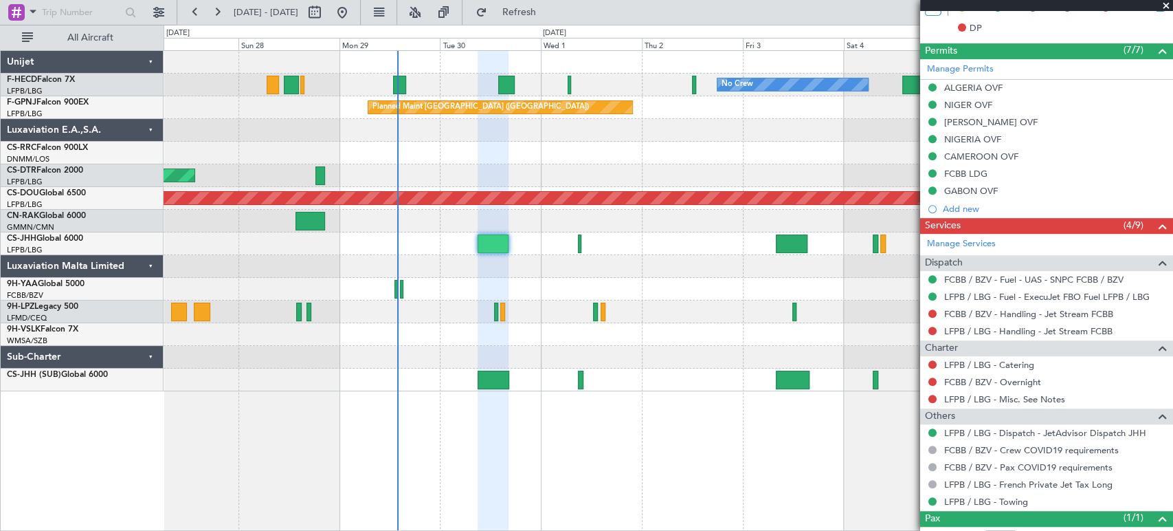
click at [483, 175] on div "No Crew No Crew Planned Maint [GEOGRAPHIC_DATA] ([GEOGRAPHIC_DATA]) No Crew Pla…" at bounding box center [668, 221] width 1009 height 340
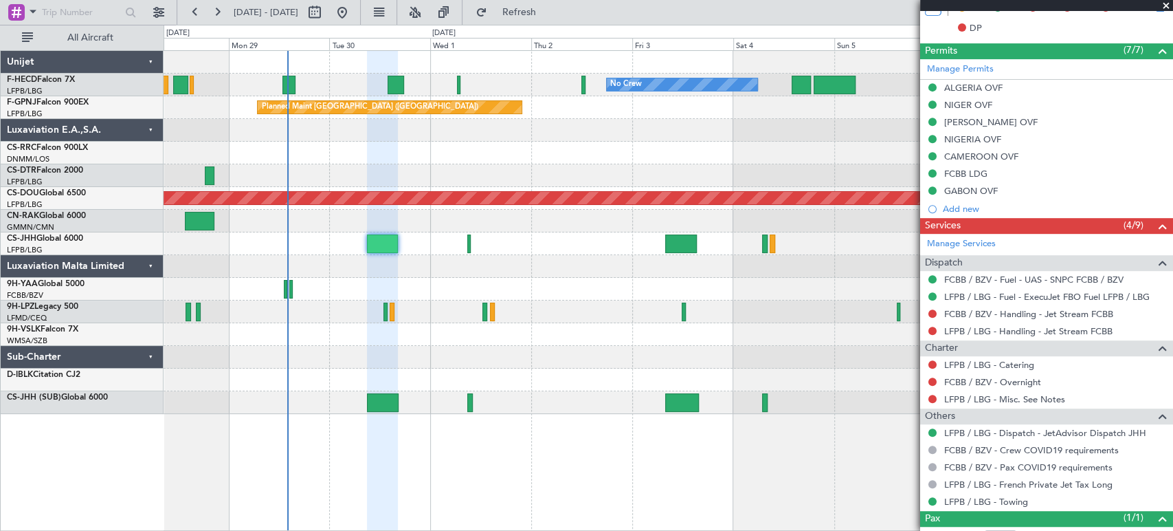
click at [293, 129] on div "No Crew No Crew No Crew Planned Maint [GEOGRAPHIC_DATA] ([GEOGRAPHIC_DATA]) No …" at bounding box center [668, 232] width 1009 height 363
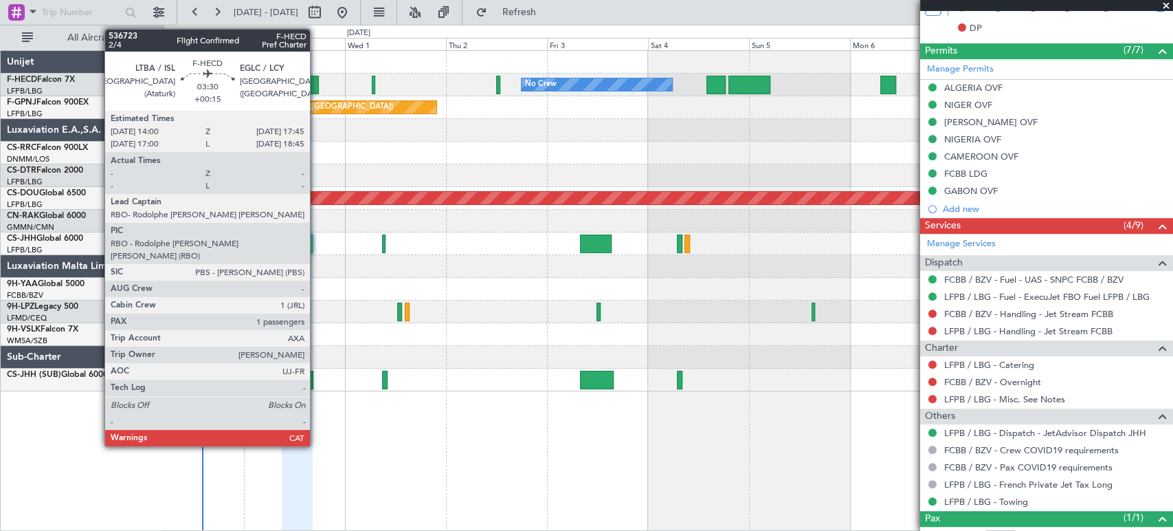
click at [316, 82] on div at bounding box center [310, 85] width 16 height 19
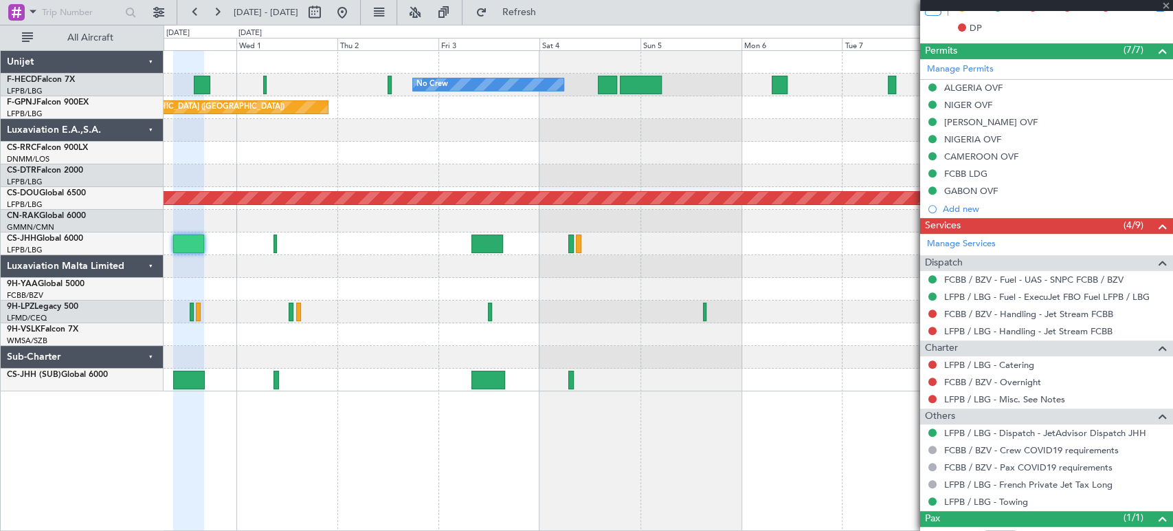
type input "+00:15"
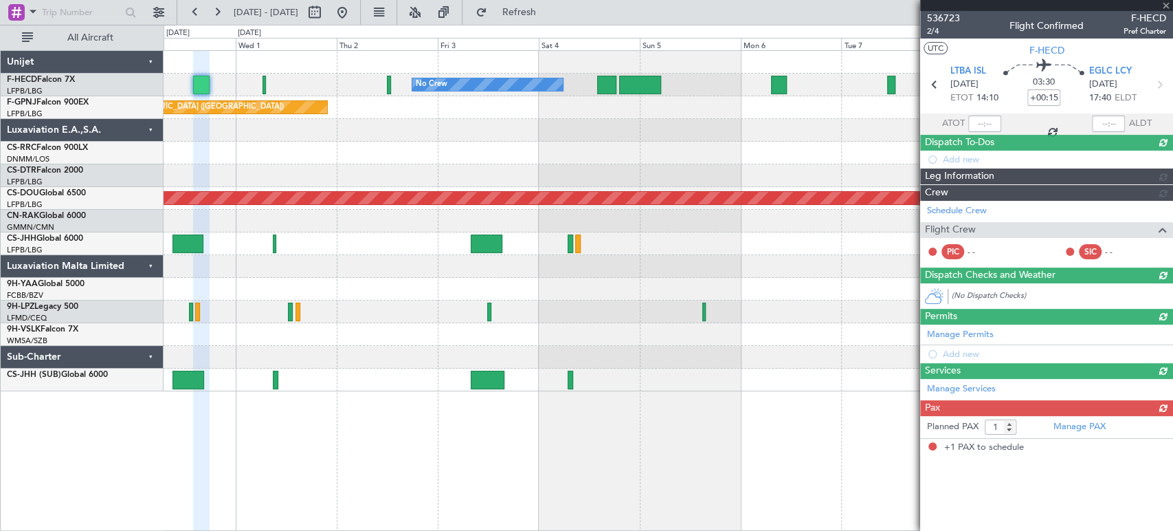
scroll to position [0, 0]
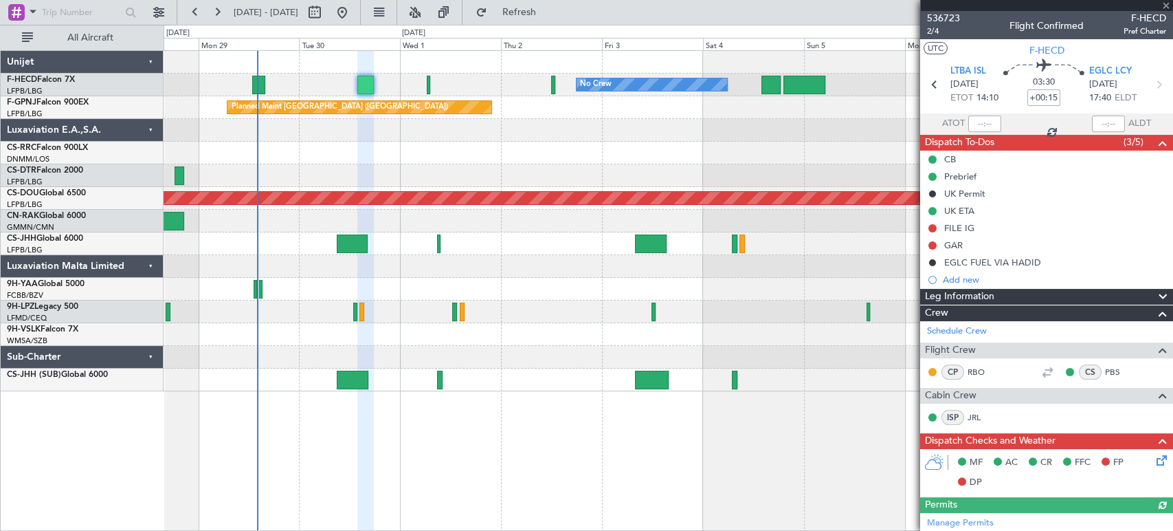
click at [561, 146] on div at bounding box center [668, 153] width 1009 height 23
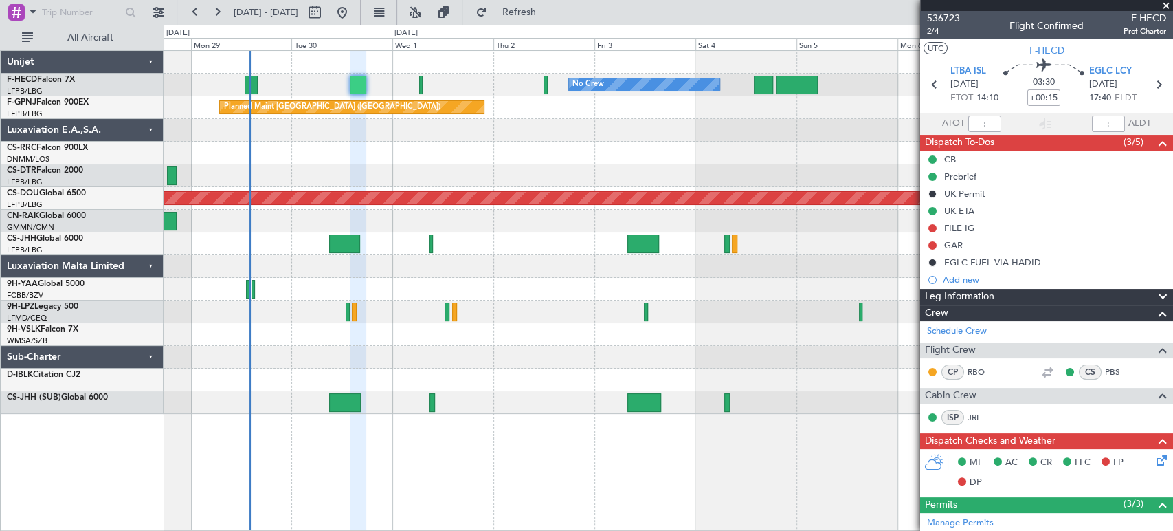
click at [271, 157] on div "No Crew No Crew No Crew Planned Maint [GEOGRAPHIC_DATA] ([GEOGRAPHIC_DATA]) No …" at bounding box center [668, 232] width 1009 height 363
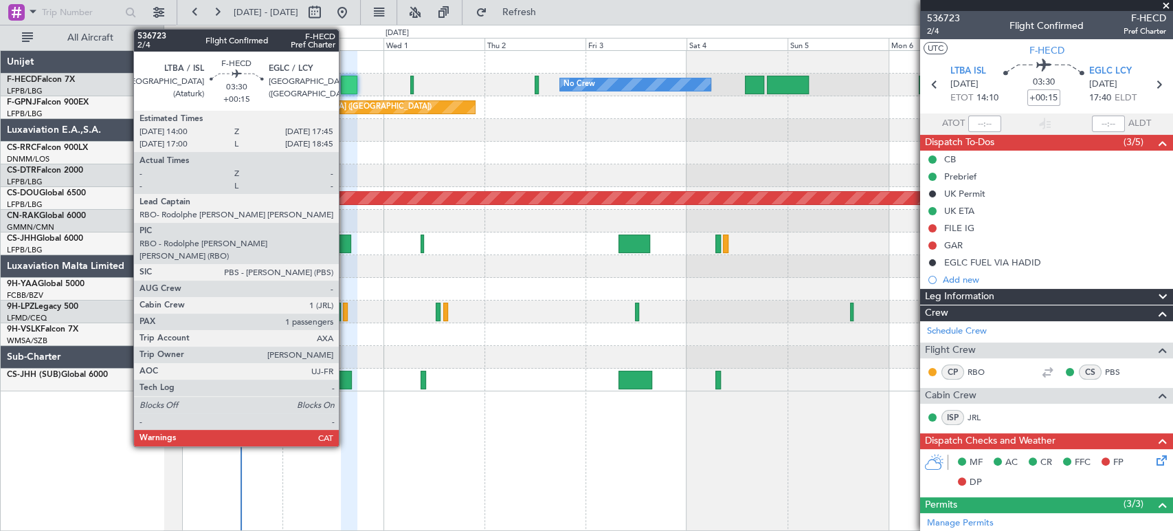
click at [345, 80] on div at bounding box center [349, 85] width 16 height 19
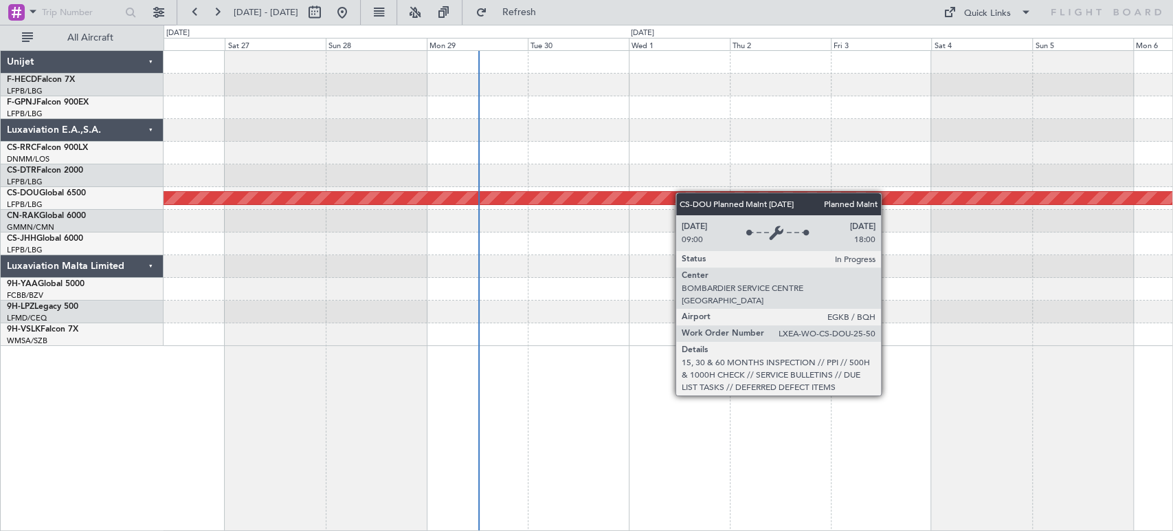
click at [422, 177] on div "Planned Maint London ([GEOGRAPHIC_DATA])" at bounding box center [668, 198] width 1009 height 295
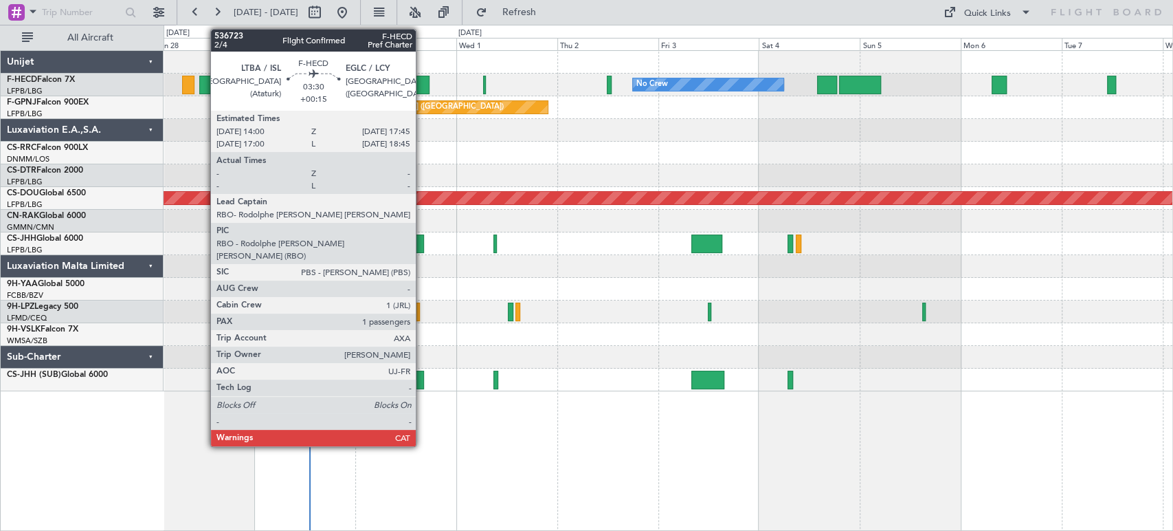
click at [422, 85] on div at bounding box center [422, 85] width 16 height 19
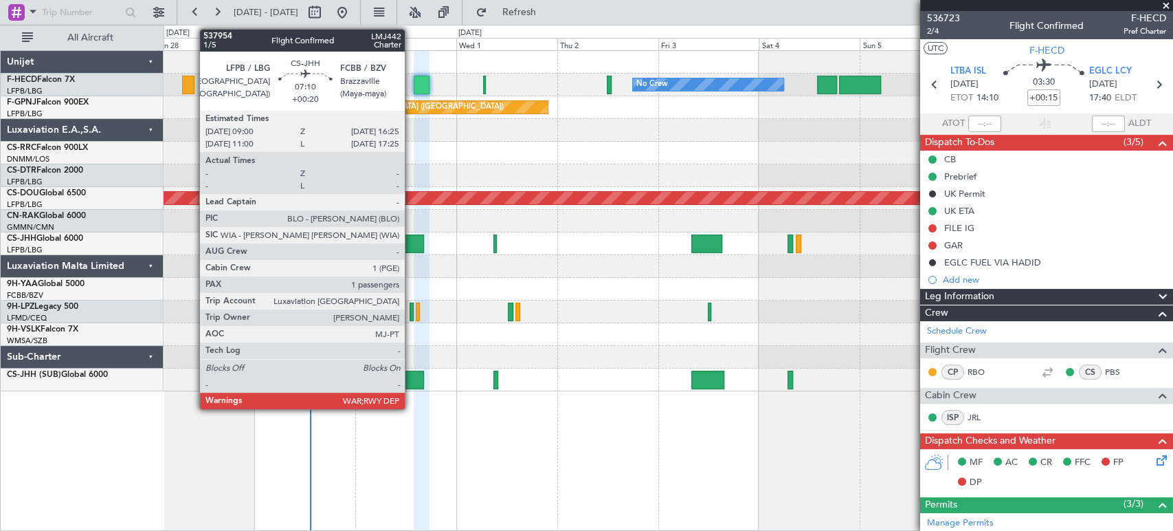
click at [408, 240] on div at bounding box center [408, 243] width 32 height 19
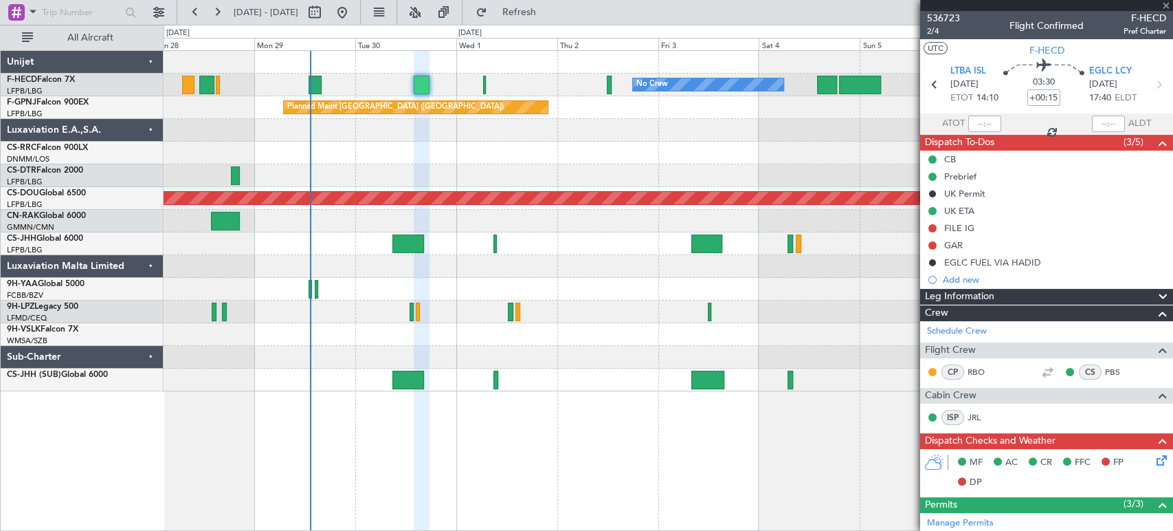
type input "+00:20"
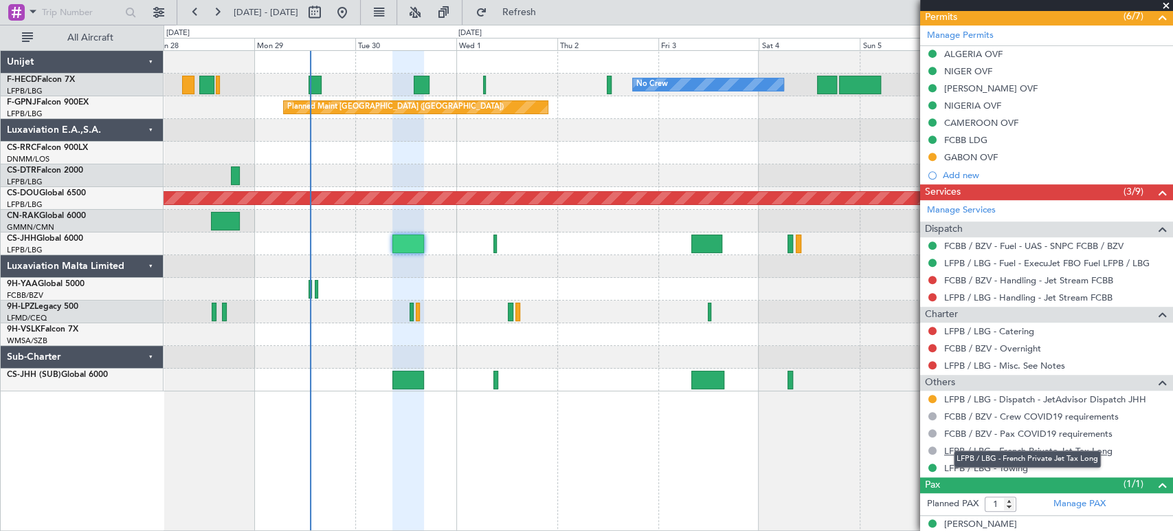
scroll to position [429, 0]
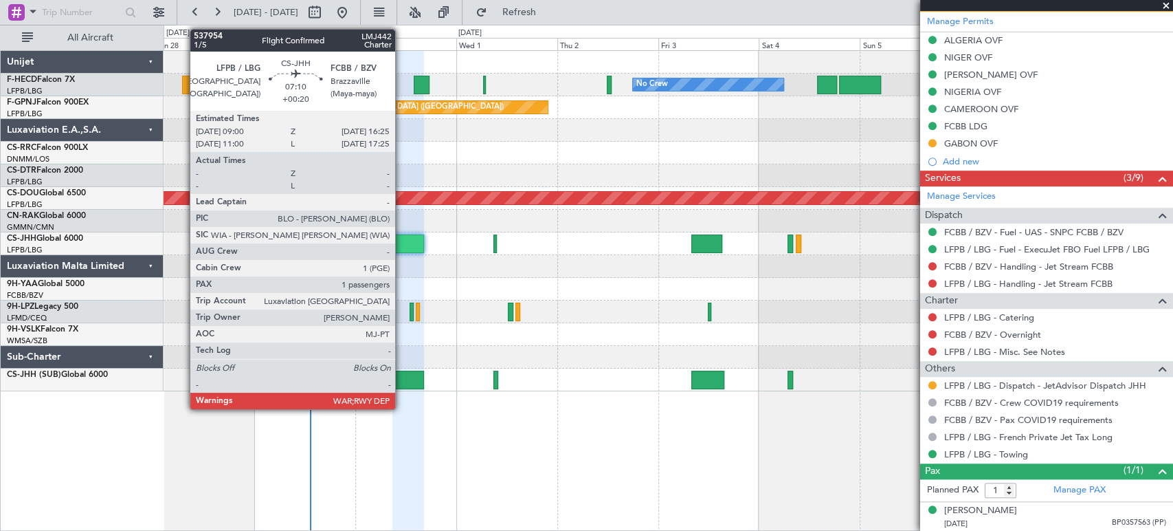
click at [401, 243] on div at bounding box center [408, 243] width 32 height 19
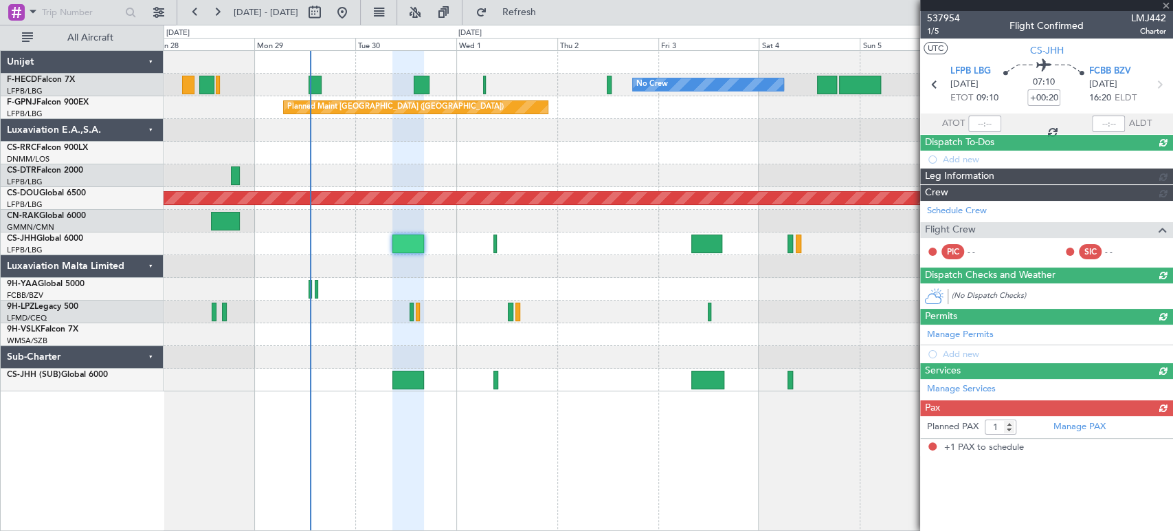
scroll to position [0, 0]
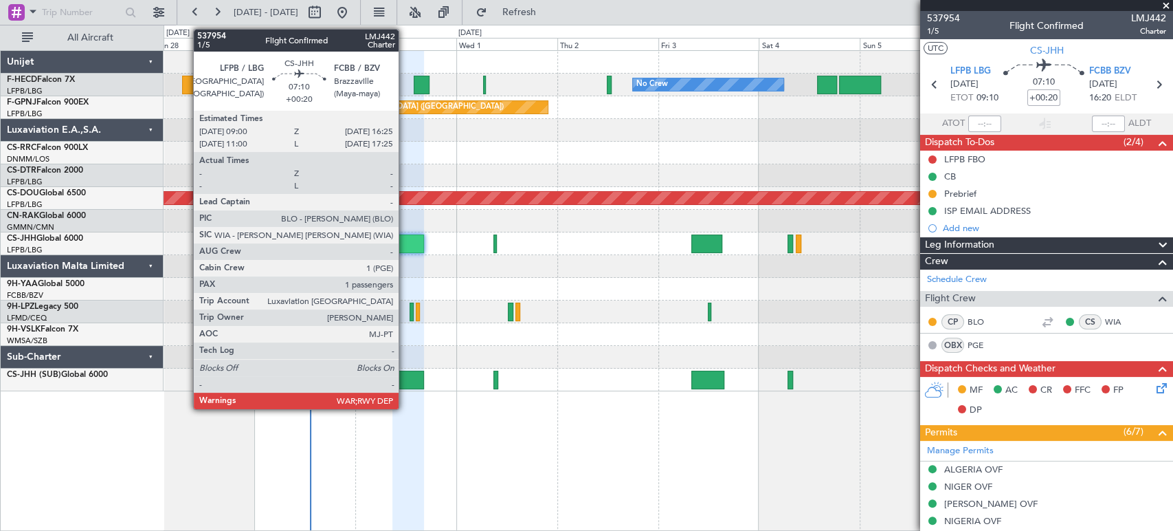
click at [405, 246] on div at bounding box center [408, 243] width 32 height 19
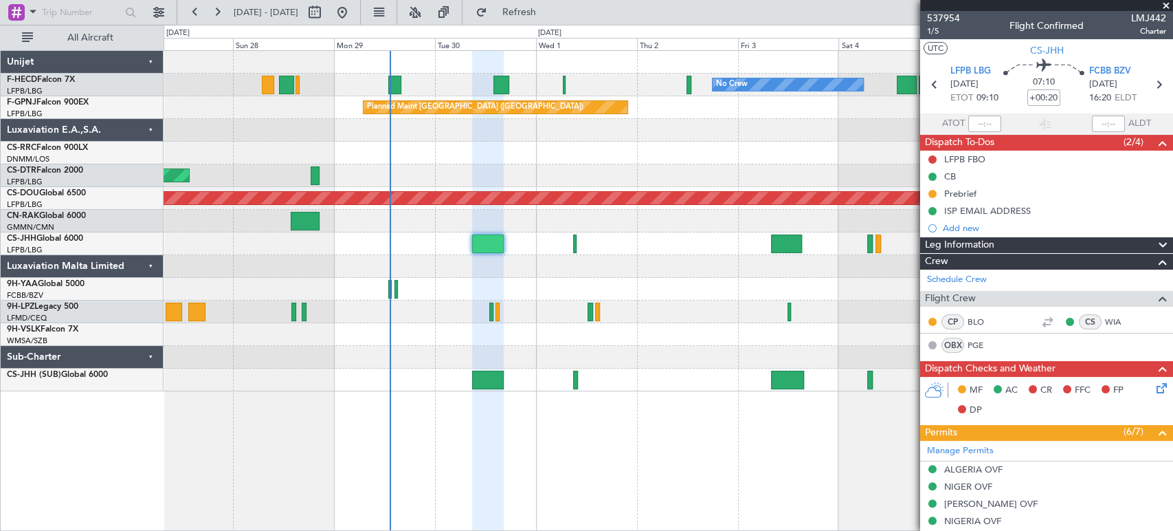
click at [631, 156] on div "No Crew No Crew Planned Maint Paris (Le Bourget) No Crew Planned Maint Paris (L…" at bounding box center [668, 221] width 1009 height 340
